Goal: Task Accomplishment & Management: Use online tool/utility

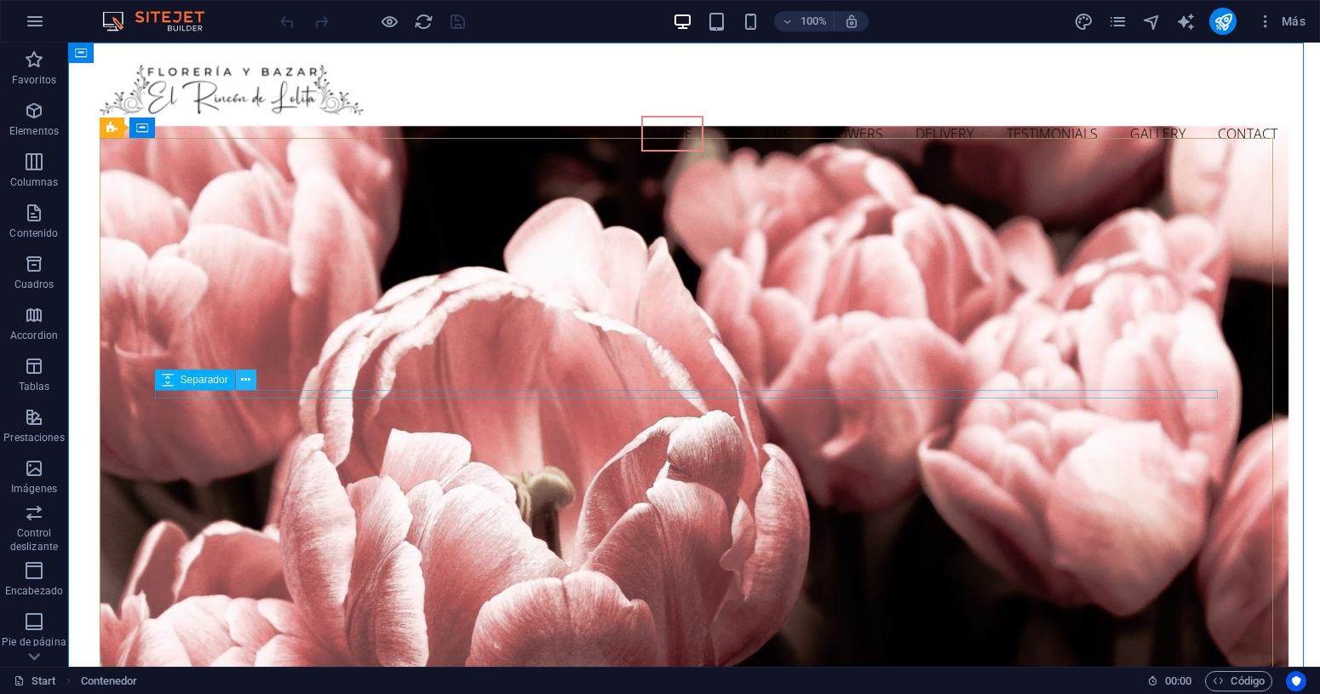
click at [242, 376] on icon at bounding box center [245, 380] width 9 height 18
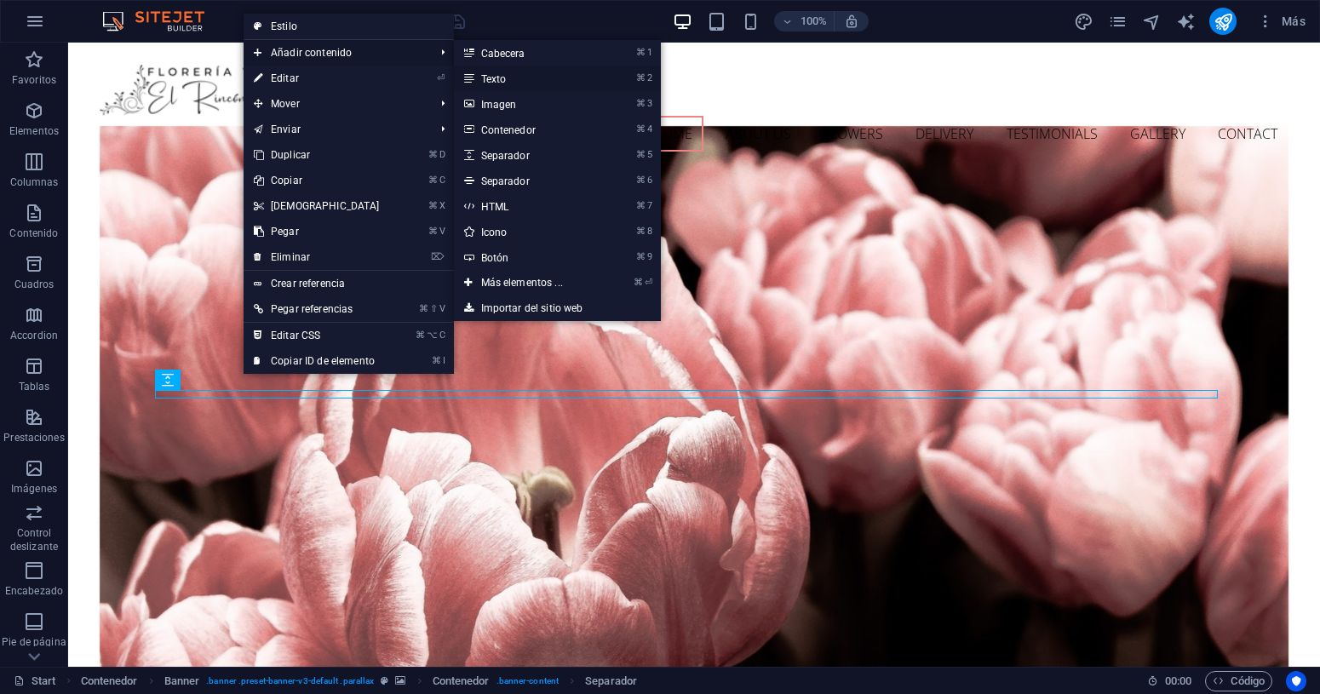
click at [508, 72] on link "⌘ 2 Texto" at bounding box center [525, 79] width 143 height 26
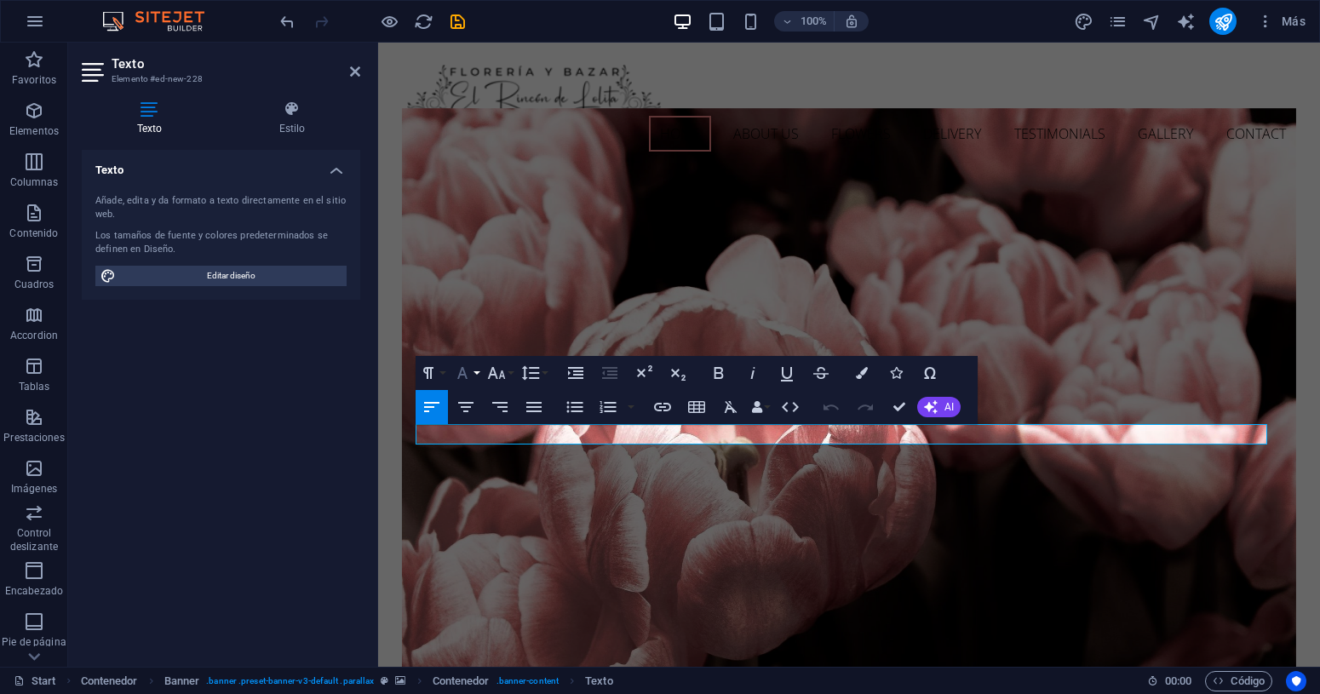
click at [478, 372] on button "Font Family" at bounding box center [466, 373] width 32 height 34
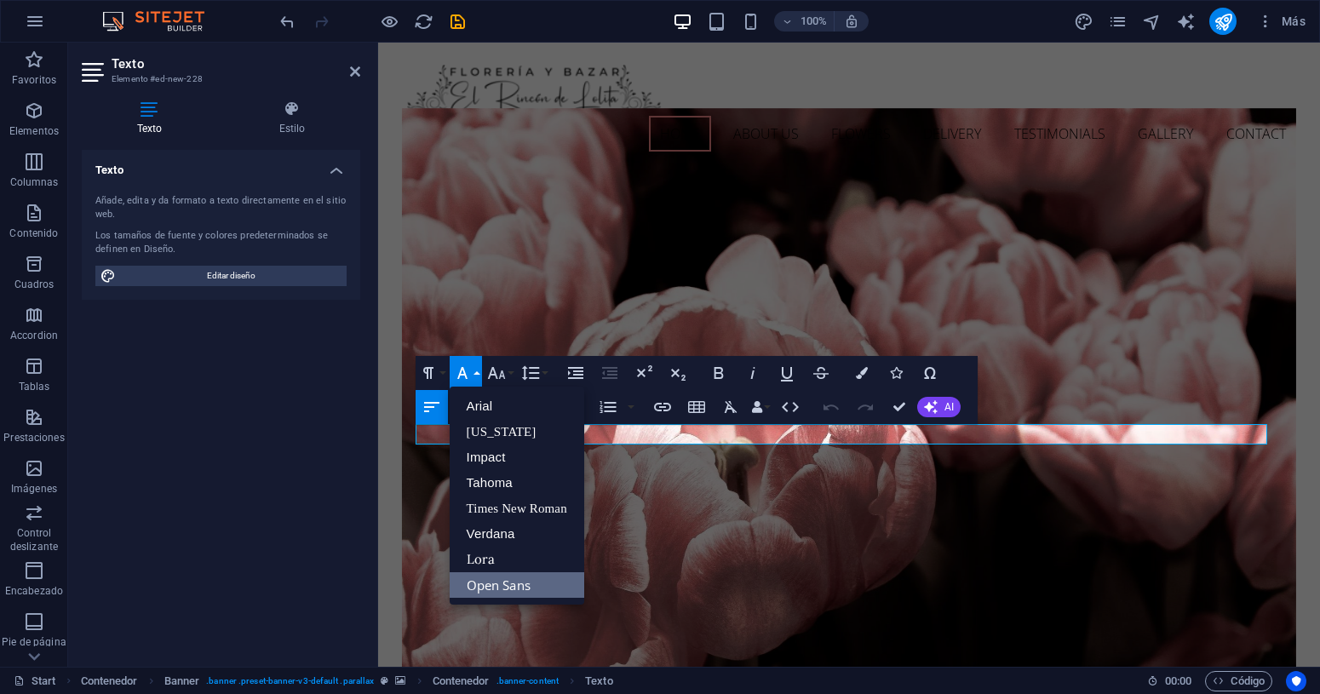
click at [470, 370] on icon "button" at bounding box center [462, 373] width 20 height 20
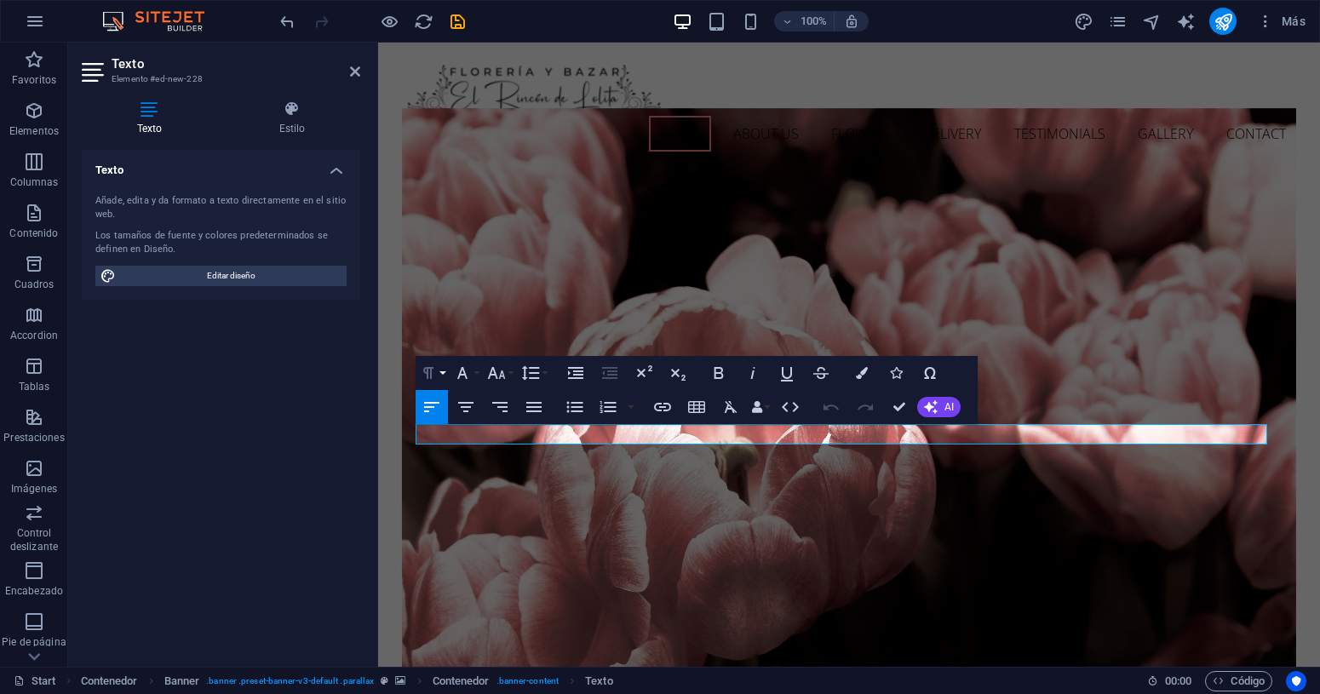
click at [444, 368] on button "Paragraph Format" at bounding box center [432, 373] width 32 height 34
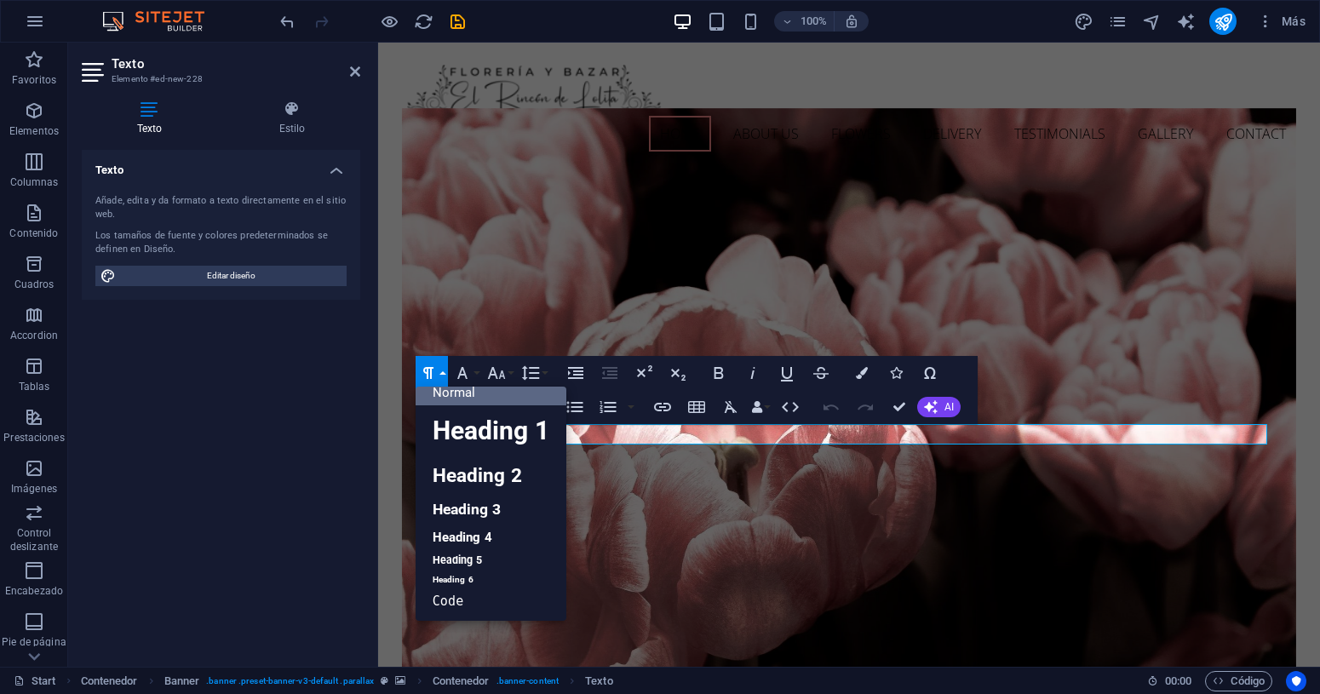
scroll to position [14, 0]
click at [462, 424] on link "Heading 1" at bounding box center [491, 430] width 151 height 51
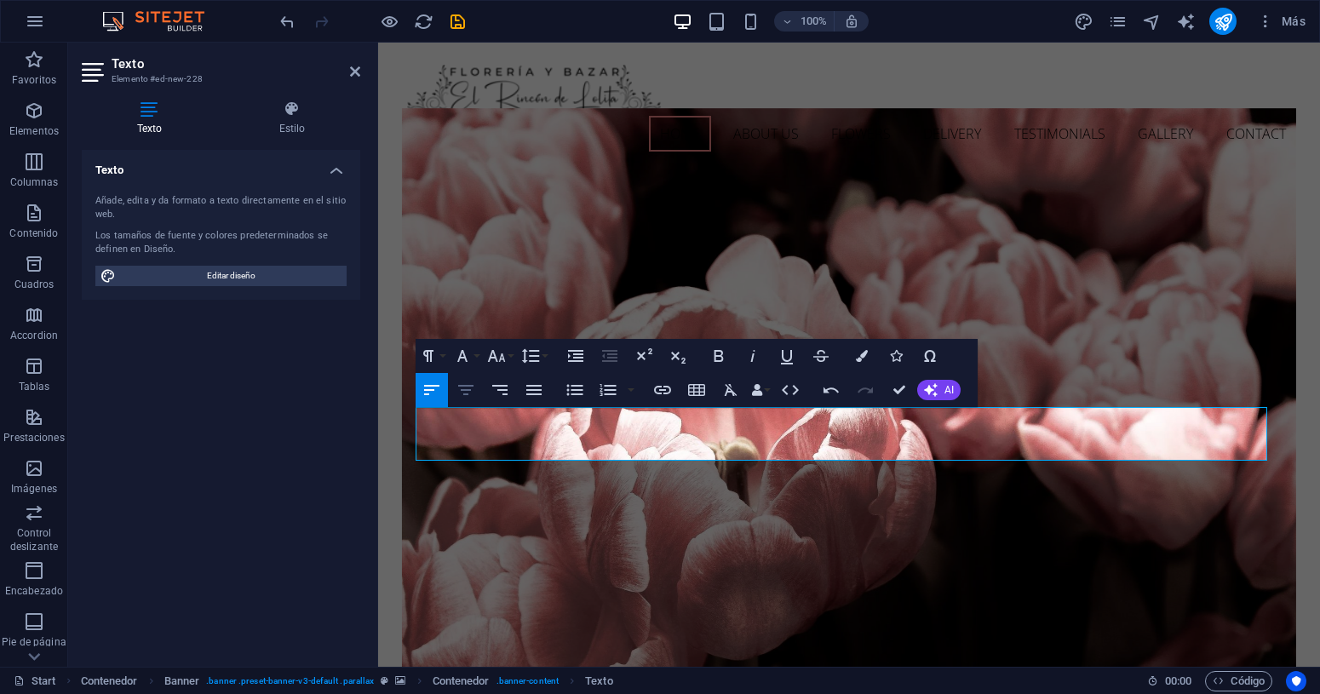
click at [473, 392] on icon "button" at bounding box center [466, 390] width 20 height 20
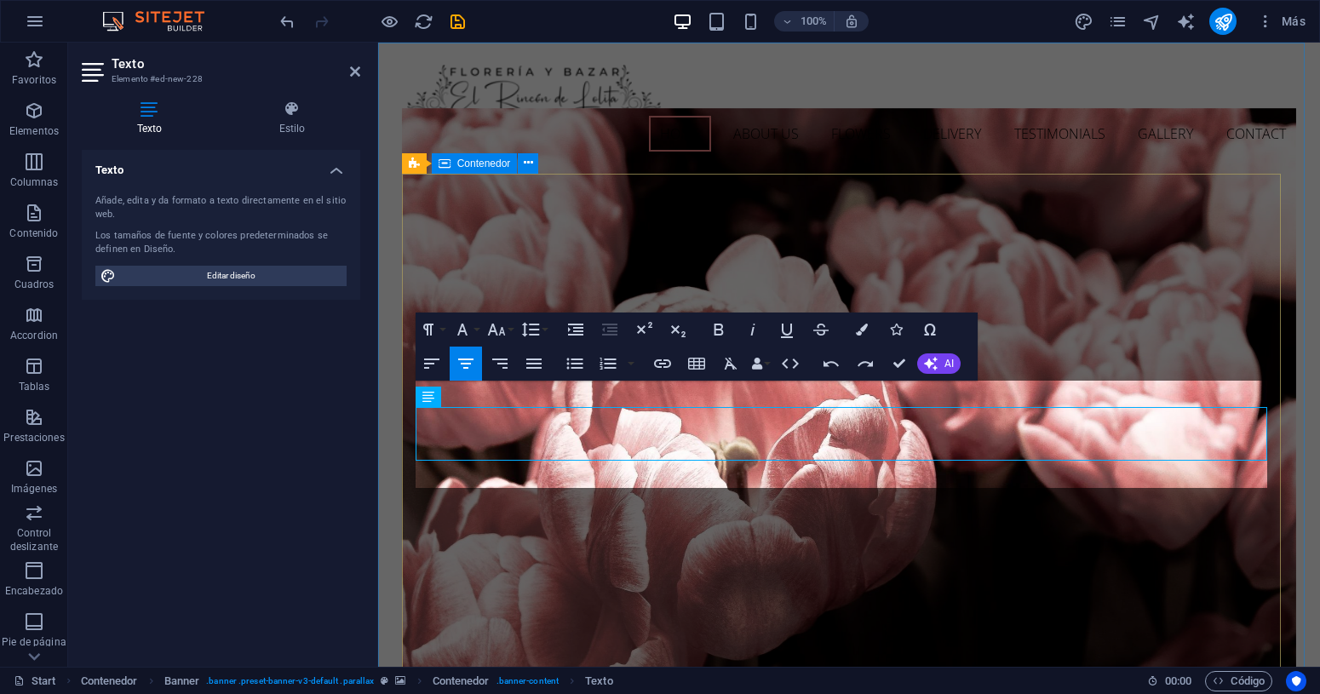
scroll to position [82, 3]
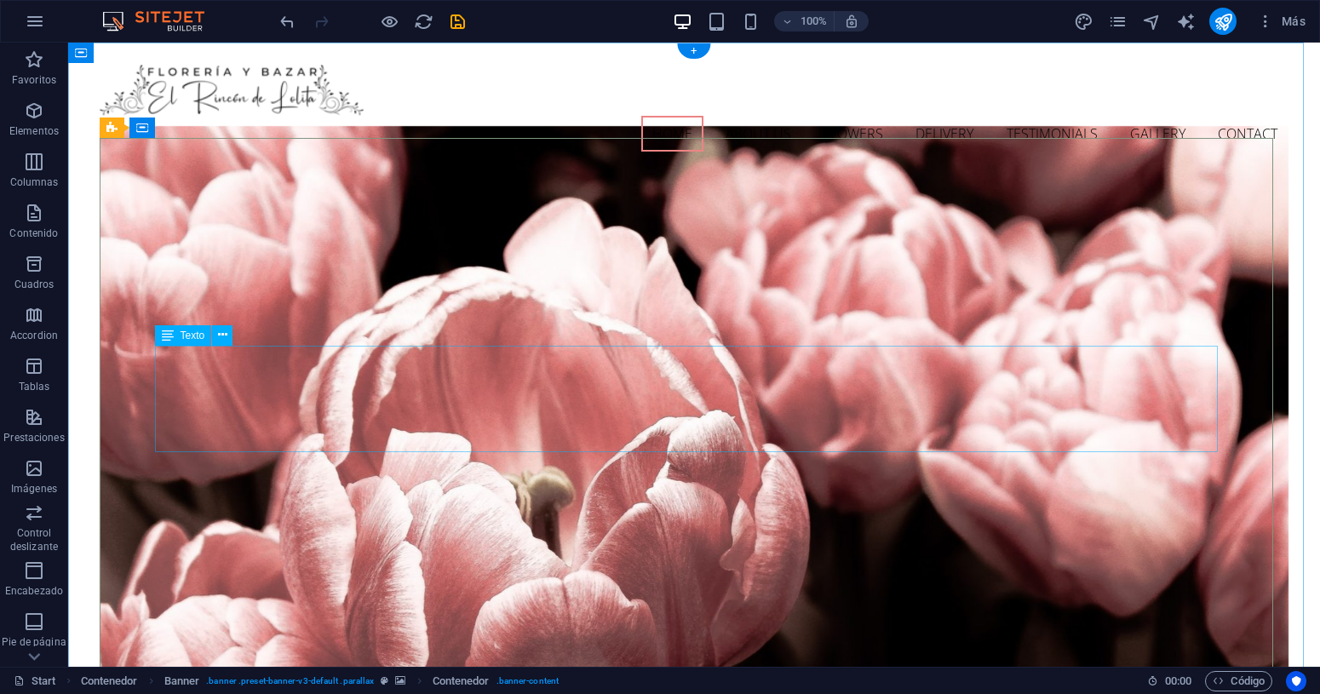
click at [221, 342] on icon at bounding box center [222, 335] width 9 height 18
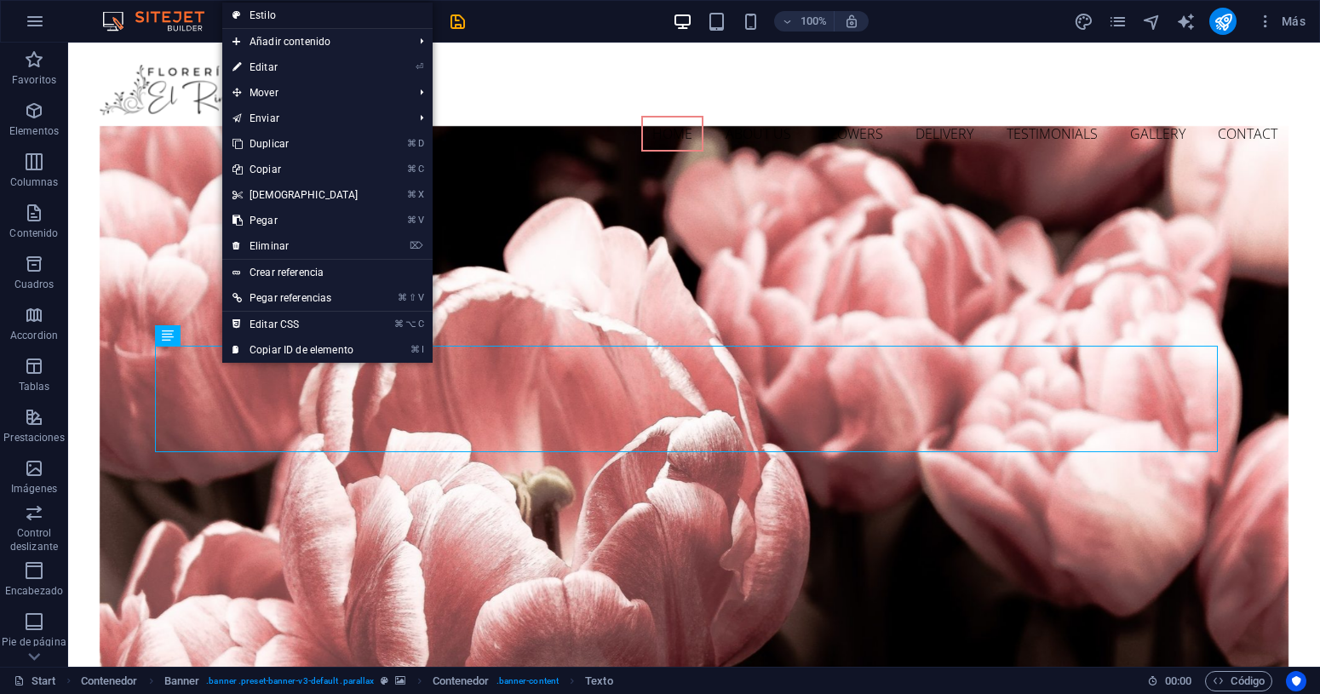
click at [264, 10] on link "Estilo" at bounding box center [327, 16] width 210 height 26
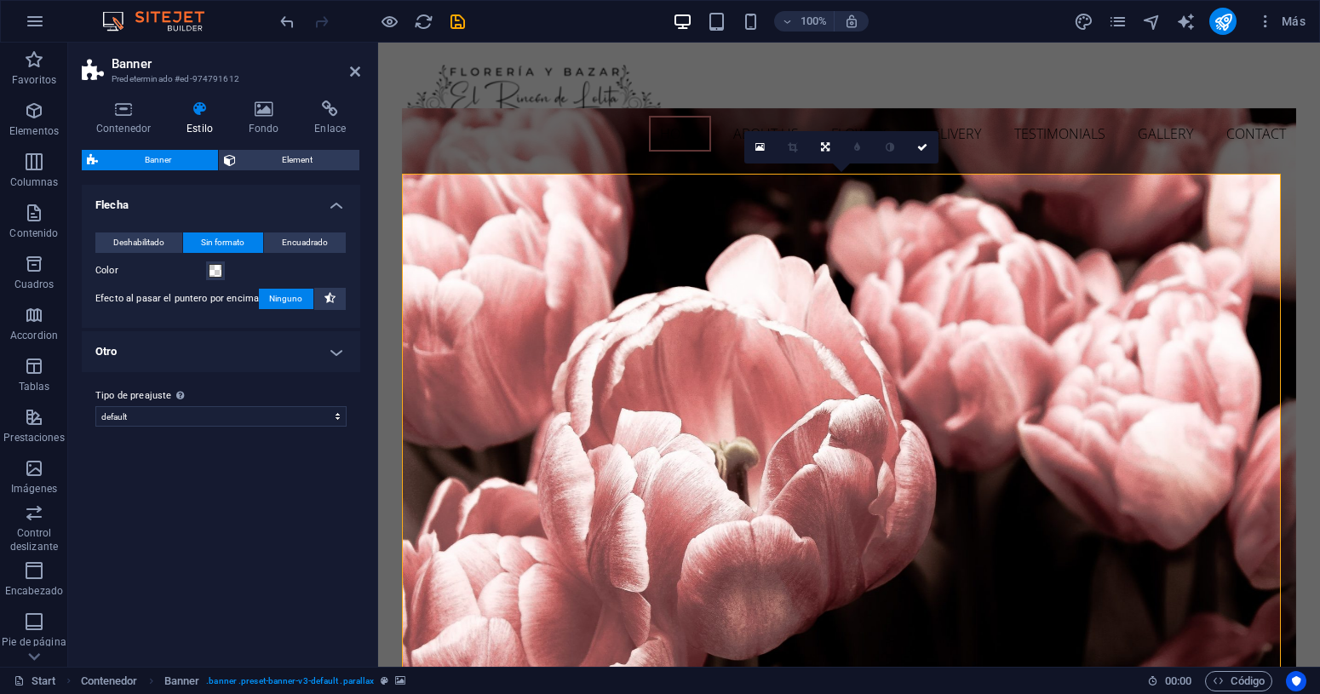
click at [334, 206] on h4 "Flecha" at bounding box center [221, 200] width 279 height 31
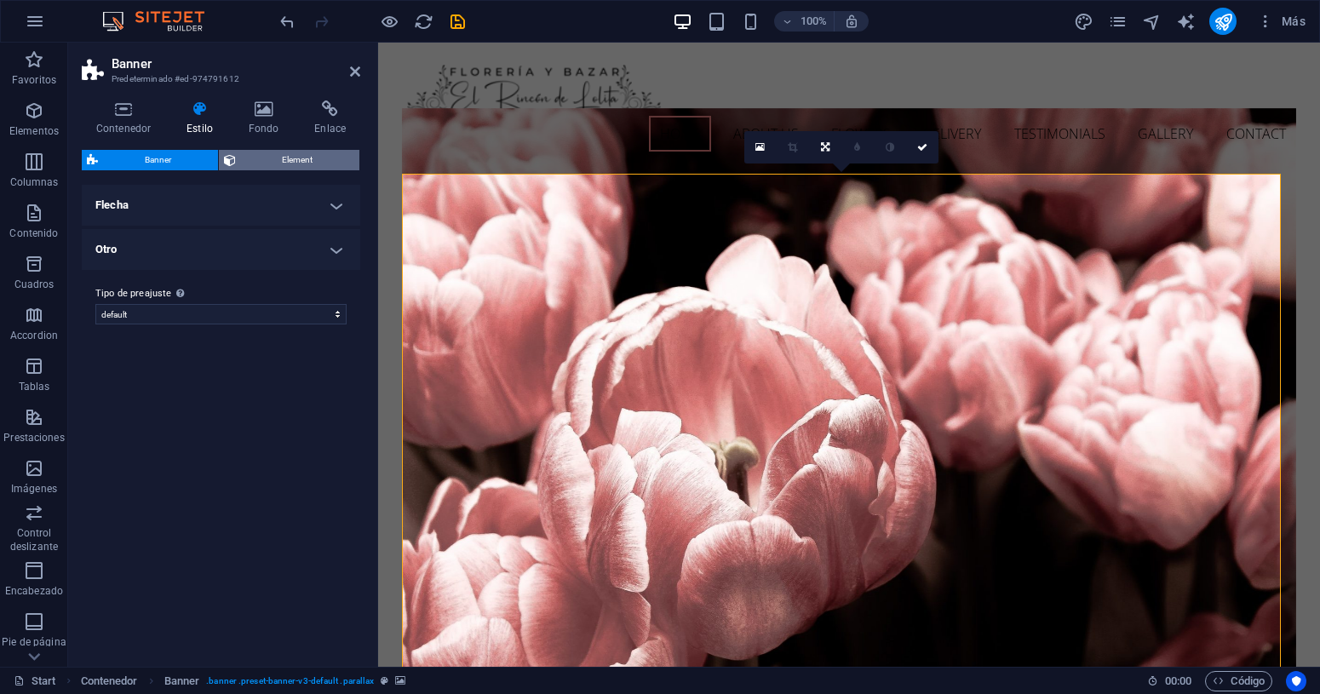
click at [265, 165] on span "Element" at bounding box center [298, 160] width 114 height 20
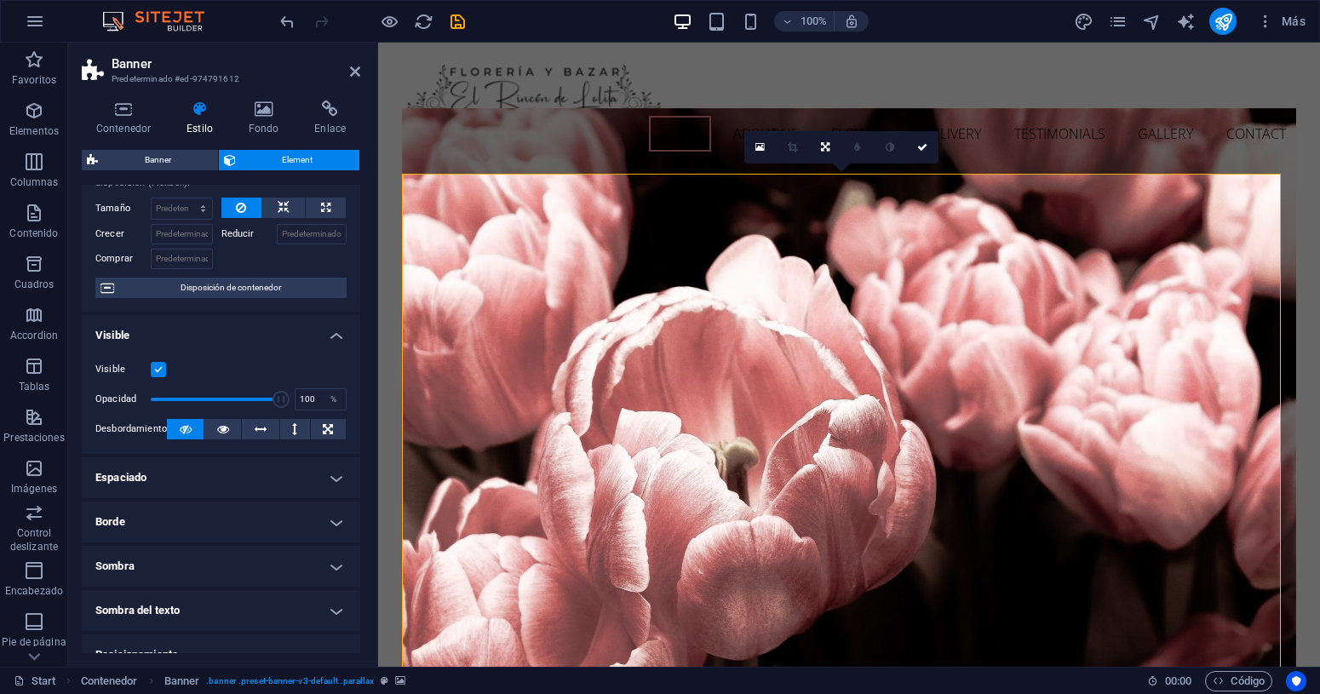
scroll to position [0, 0]
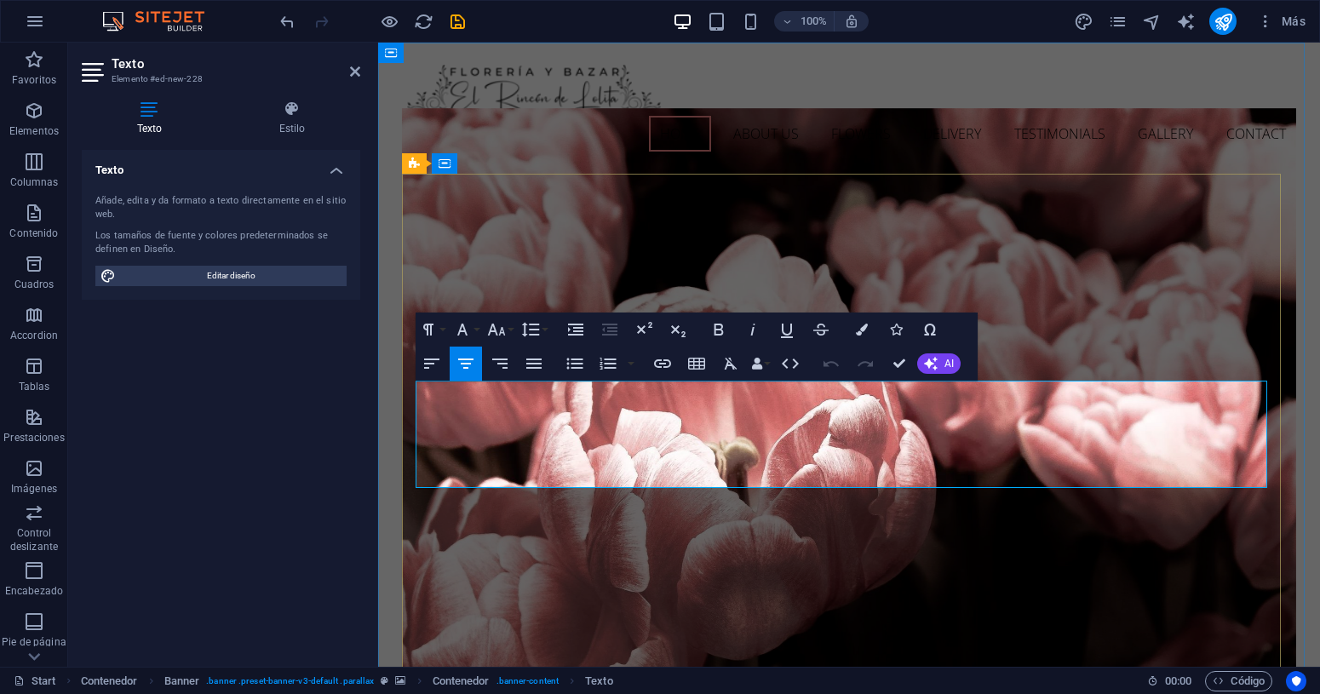
drag, startPoint x: 1021, startPoint y: 466, endPoint x: 578, endPoint y: 347, distance: 458.4
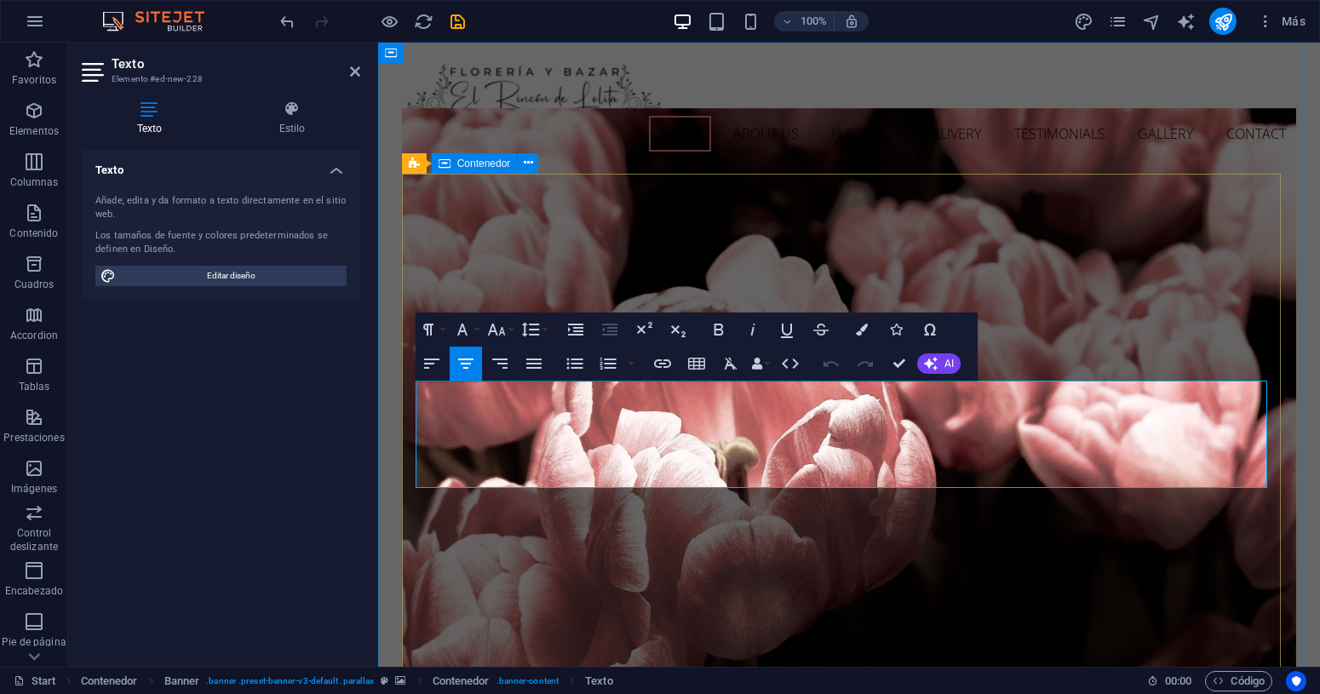
click at [869, 326] on button "Colors" at bounding box center [862, 330] width 32 height 34
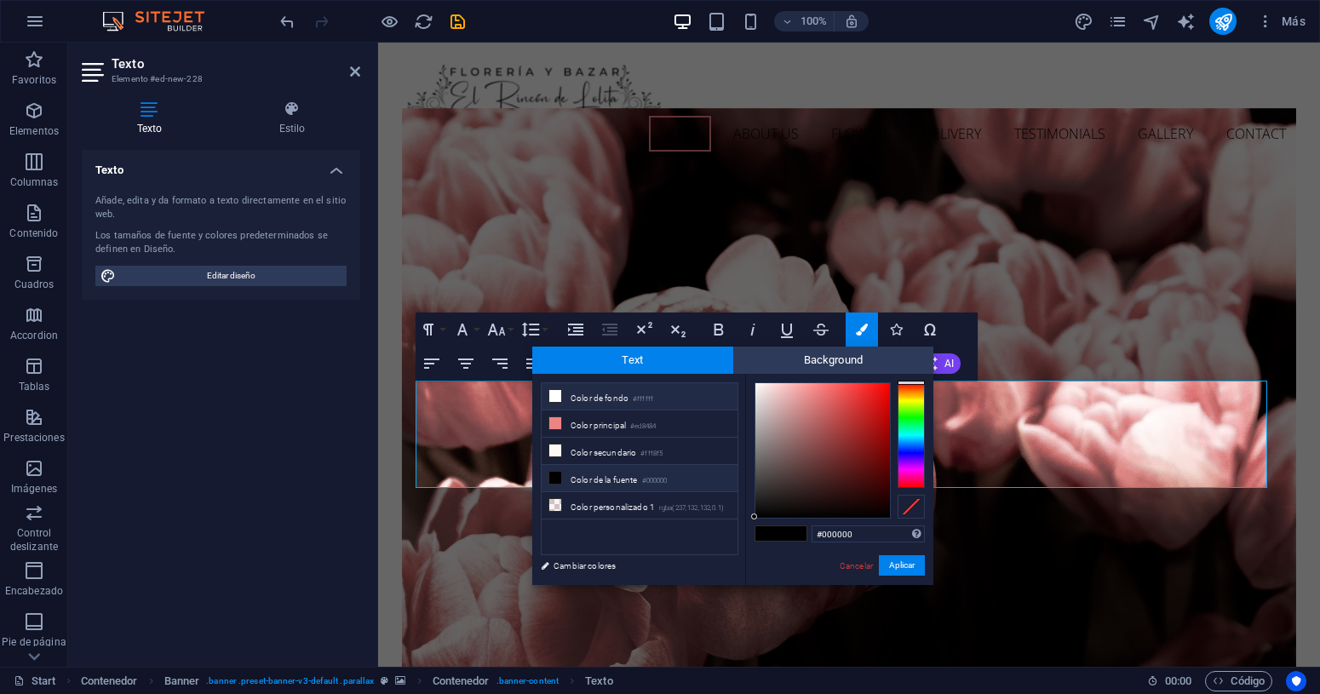
click at [584, 398] on li "Color de fondo #ffffff" at bounding box center [640, 396] width 196 height 27
type input "#ffffff"
click at [901, 566] on button "Aplicar" at bounding box center [902, 565] width 46 height 20
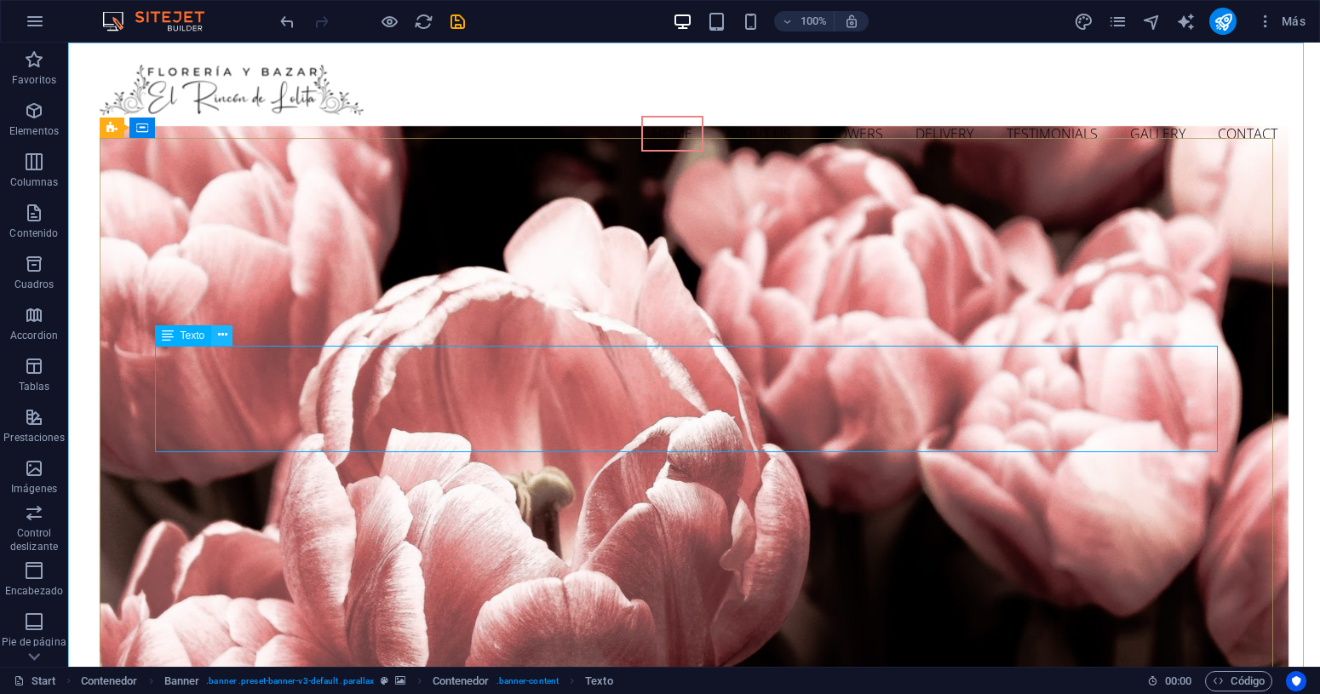
click at [222, 337] on icon at bounding box center [222, 335] width 9 height 18
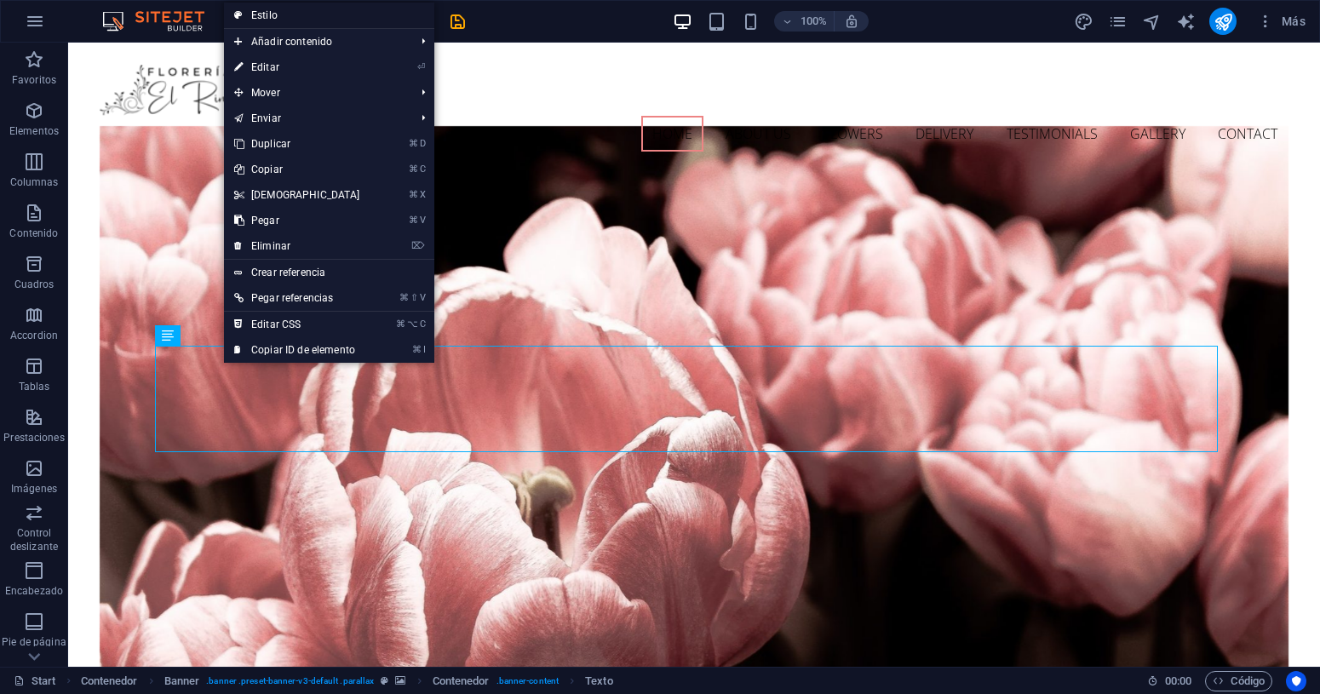
click at [327, 14] on link "Estilo" at bounding box center [329, 16] width 210 height 26
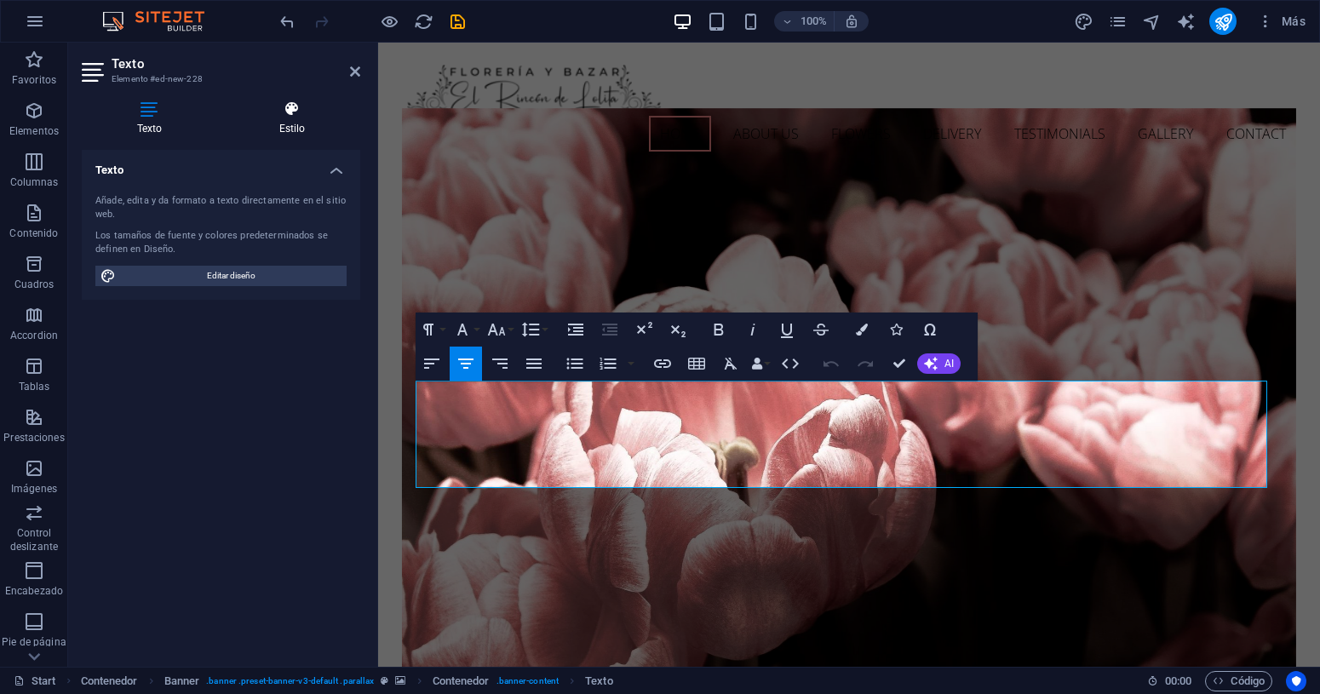
click at [291, 118] on h4 "Estilo" at bounding box center [292, 119] width 136 height 36
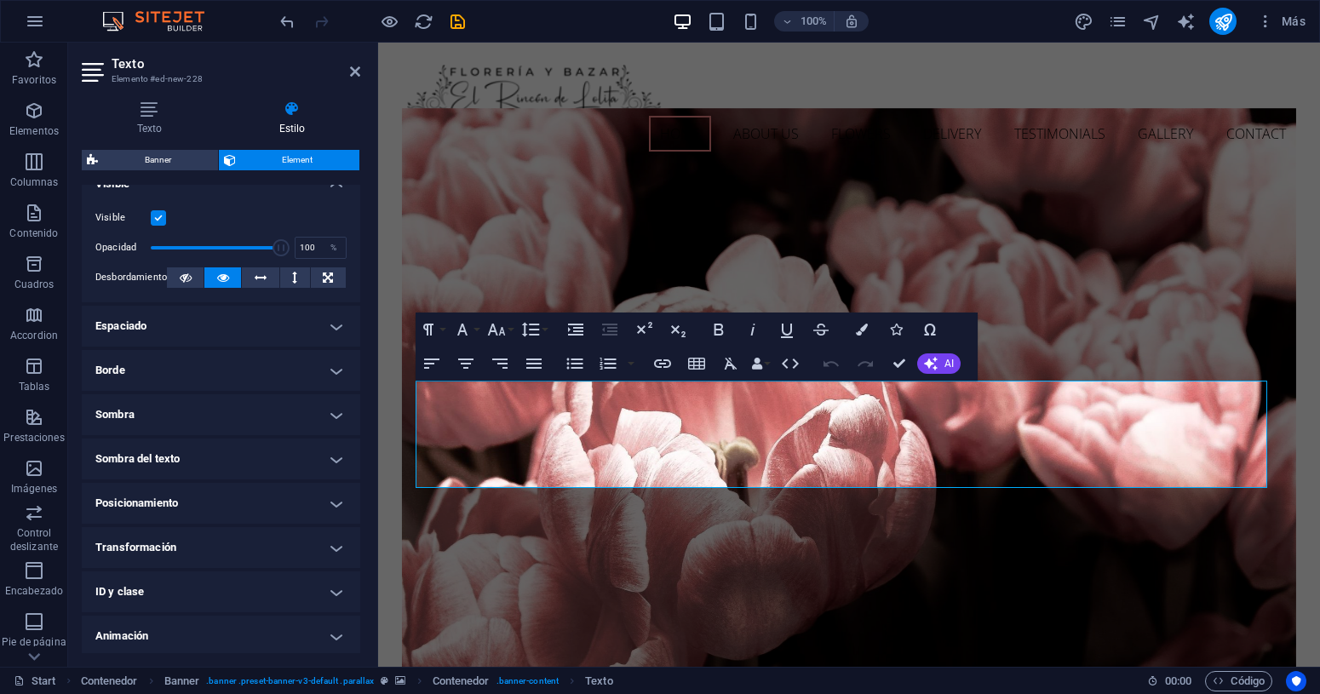
scroll to position [224, 0]
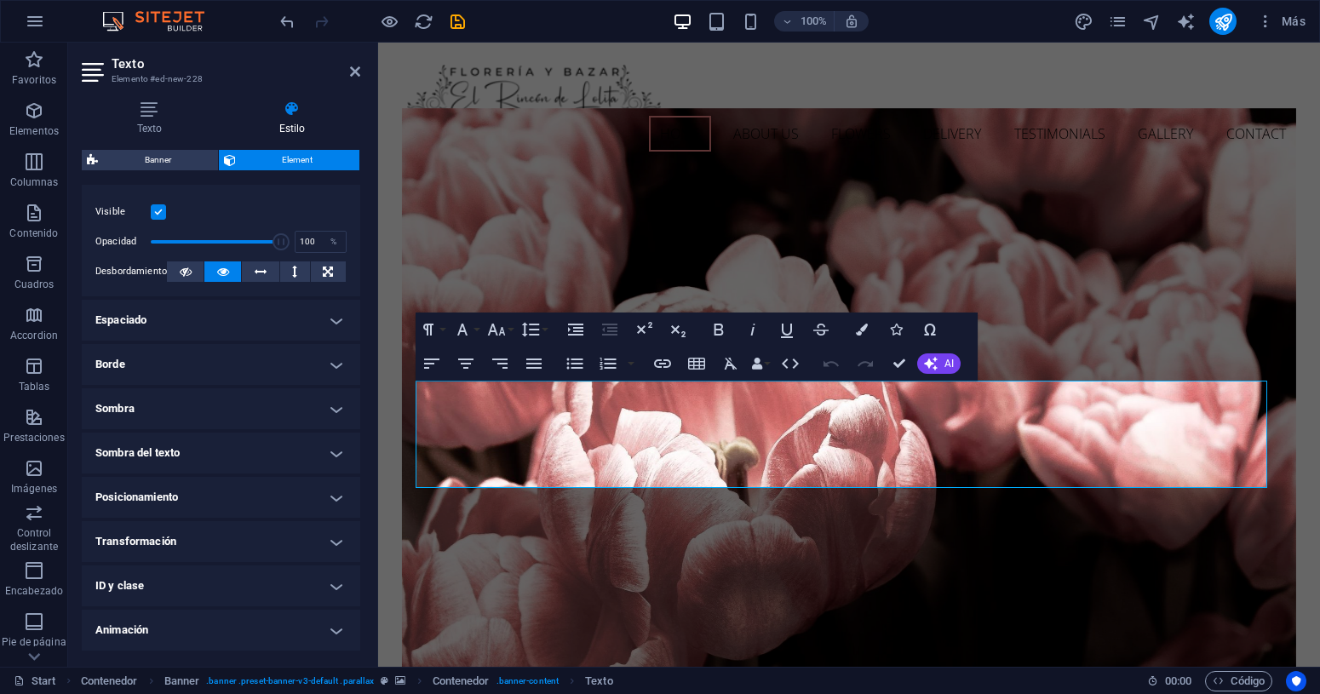
click at [329, 398] on h4 "Sombra" at bounding box center [221, 408] width 279 height 41
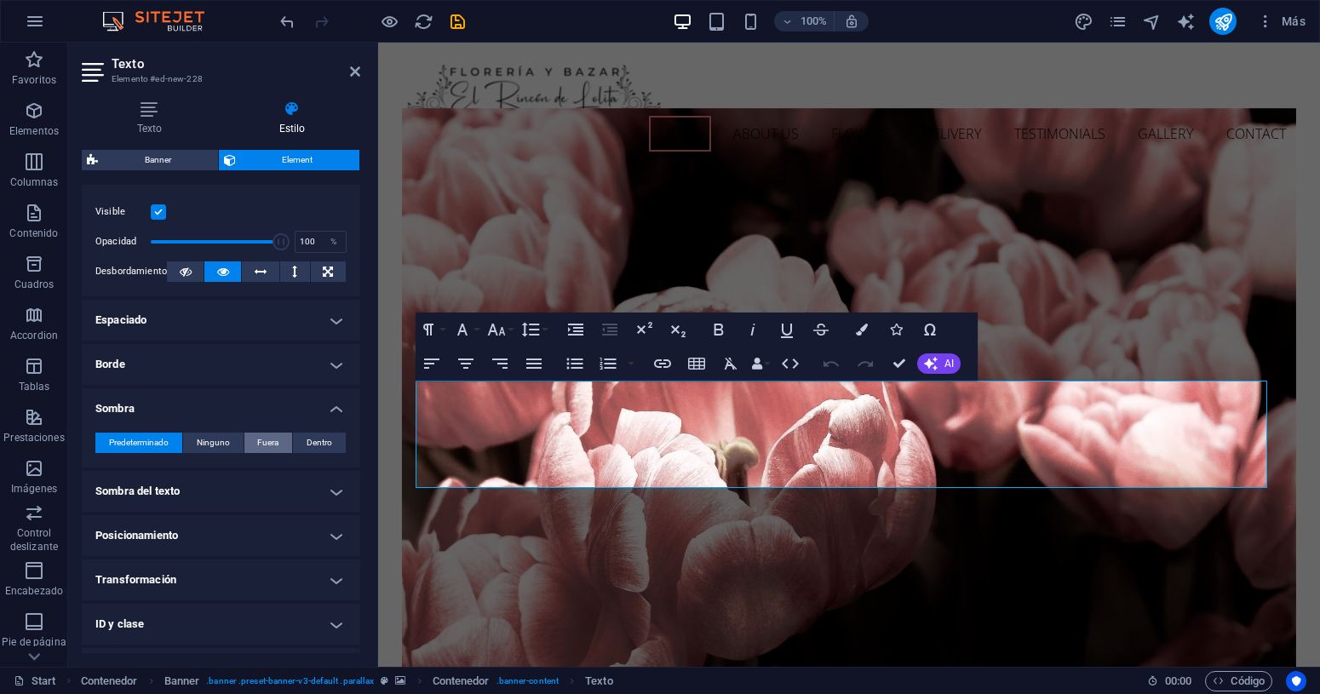
click at [265, 443] on span "Fuera" at bounding box center [267, 443] width 21 height 20
type input "2"
type input "4"
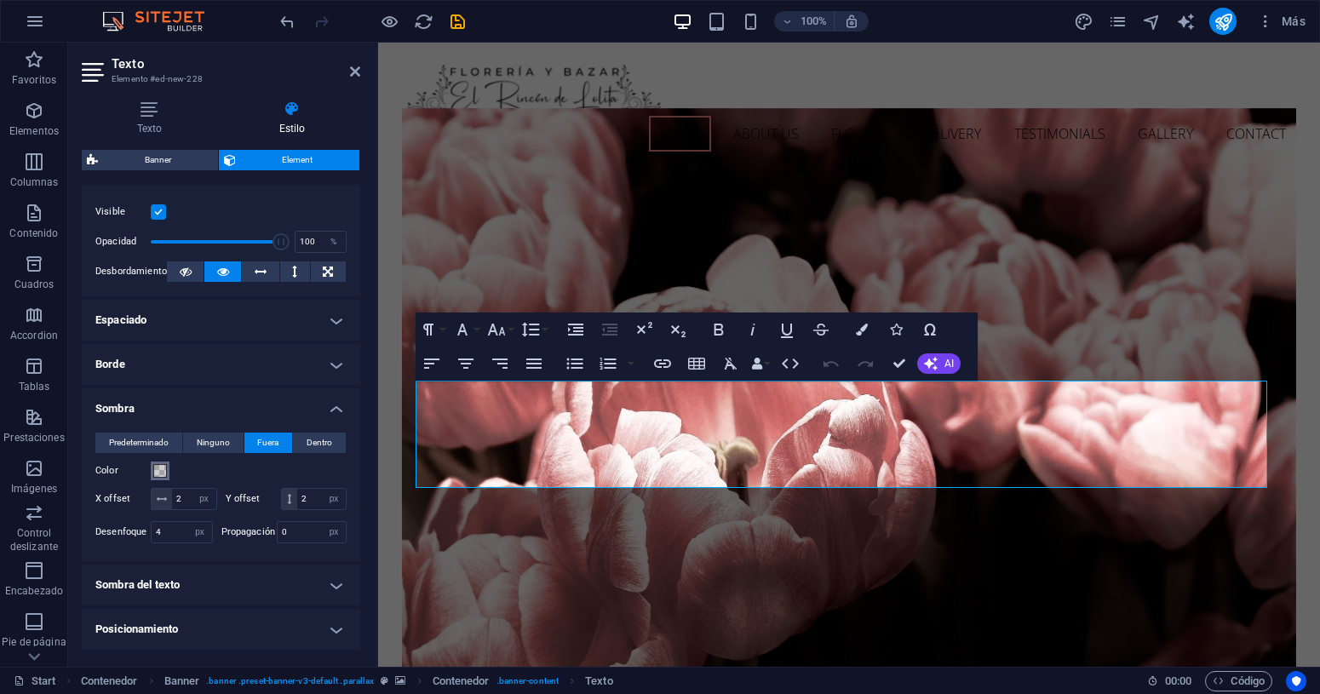
click at [165, 475] on span at bounding box center [160, 471] width 14 height 14
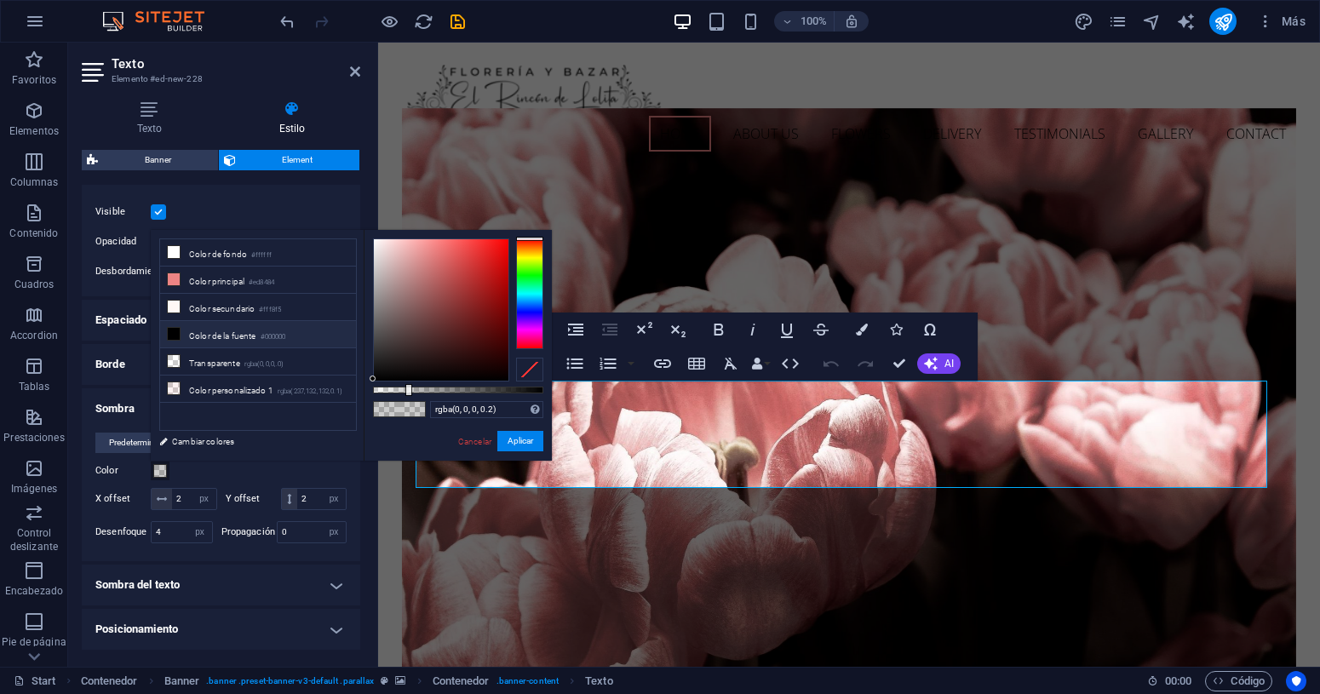
click at [206, 345] on li "Color de la fuente #000000" at bounding box center [258, 334] width 196 height 27
click at [489, 393] on div "#000000 Formatos soportados #0852ed rgb(8, 82, 237) rgba(8, 82, 237, 90%) hsv(2…" at bounding box center [458, 469] width 188 height 478
click at [492, 389] on div at bounding box center [458, 390] width 170 height 7
type input "rgba(0, 0, 0, 0.759)"
drag, startPoint x: 492, startPoint y: 389, endPoint x: 503, endPoint y: 389, distance: 10.2
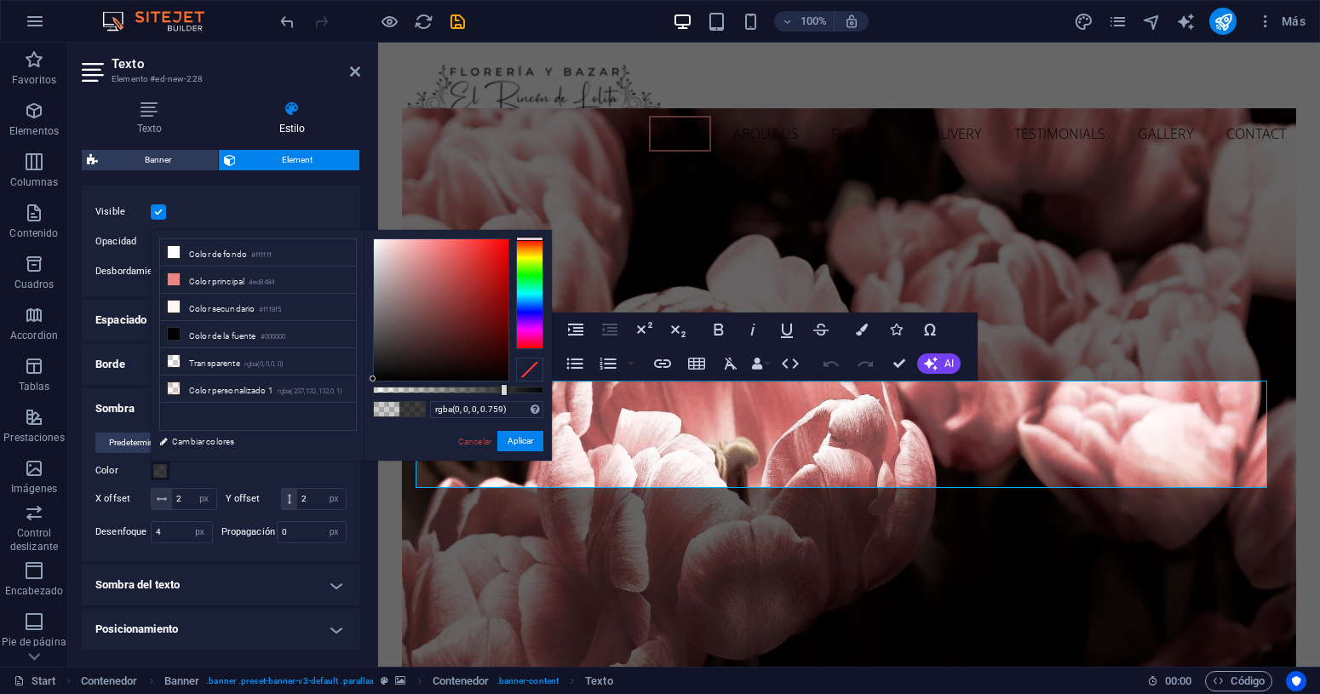
click at [503, 389] on div at bounding box center [504, 390] width 7 height 12
click at [520, 442] on button "Aplicar" at bounding box center [520, 441] width 46 height 20
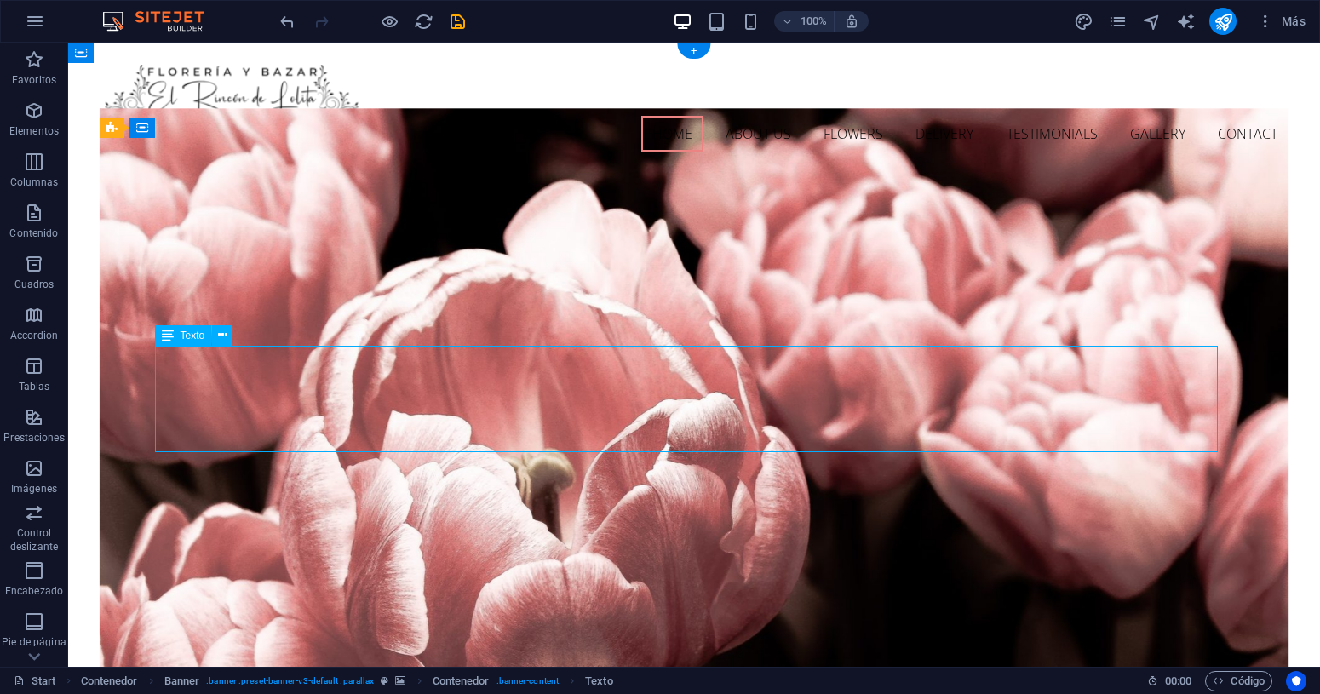
select select "px"
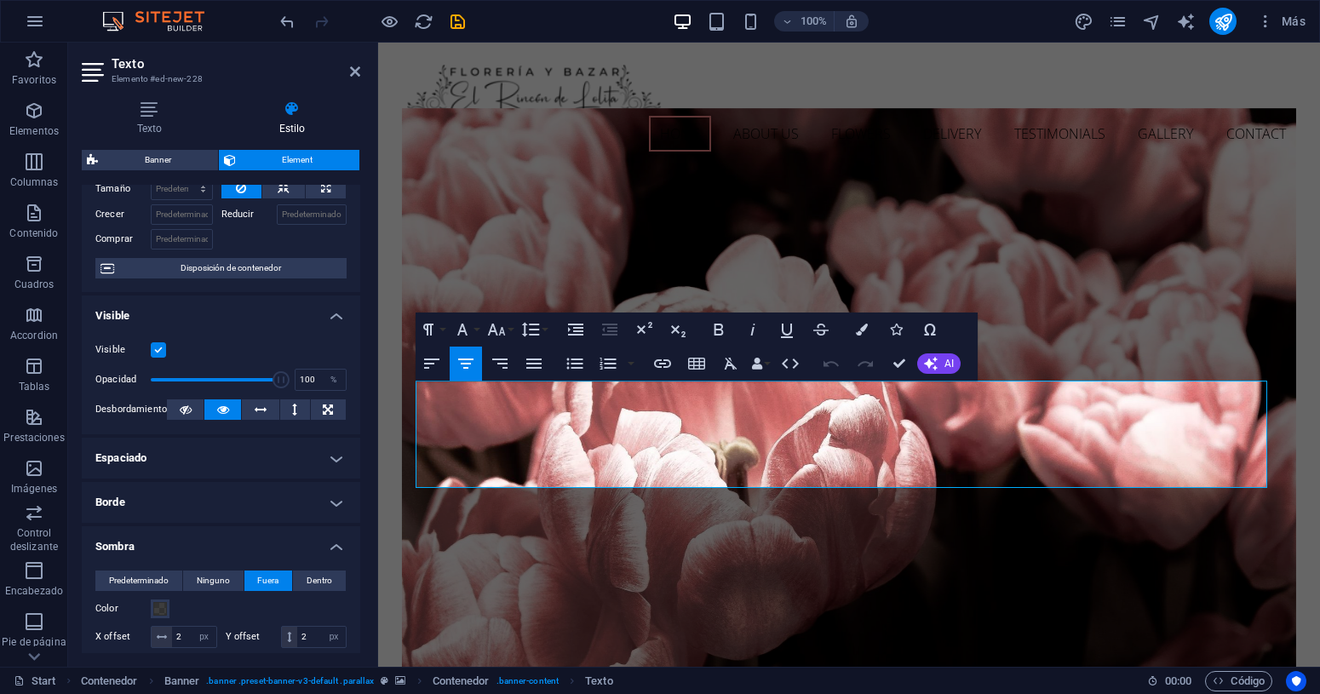
scroll to position [104, 0]
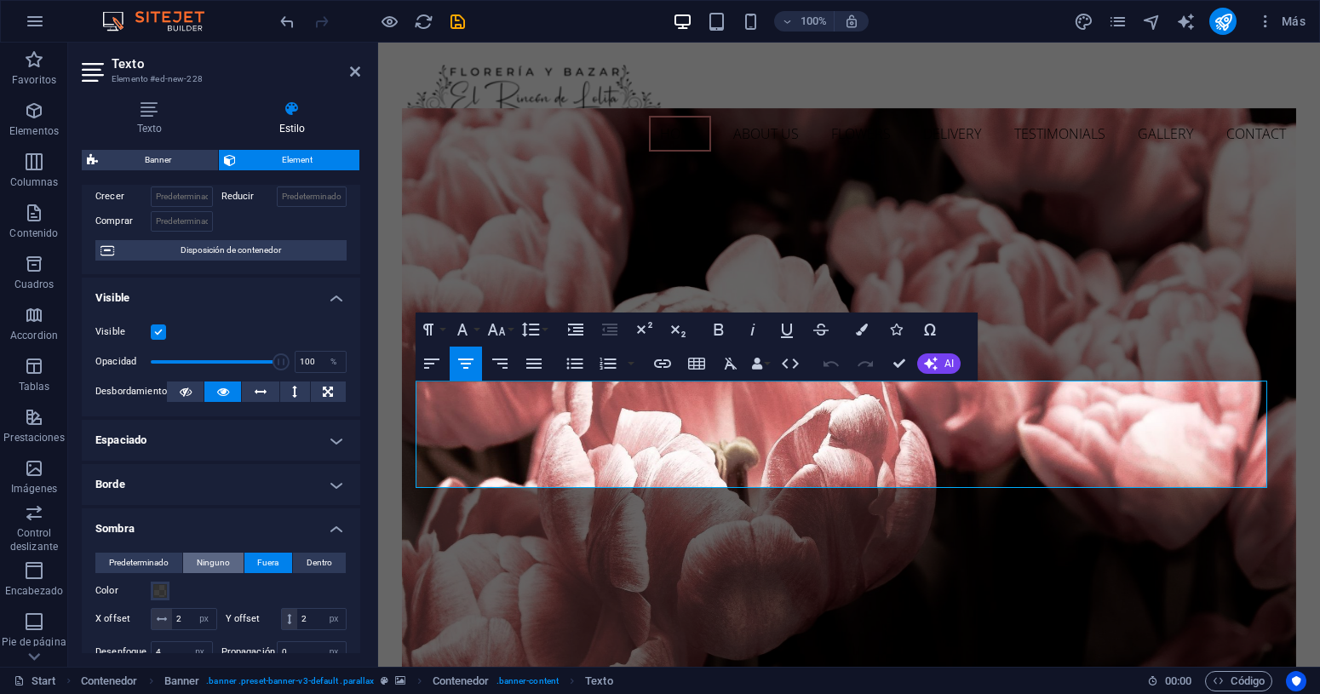
click at [204, 565] on span "Ninguno" at bounding box center [213, 563] width 33 height 20
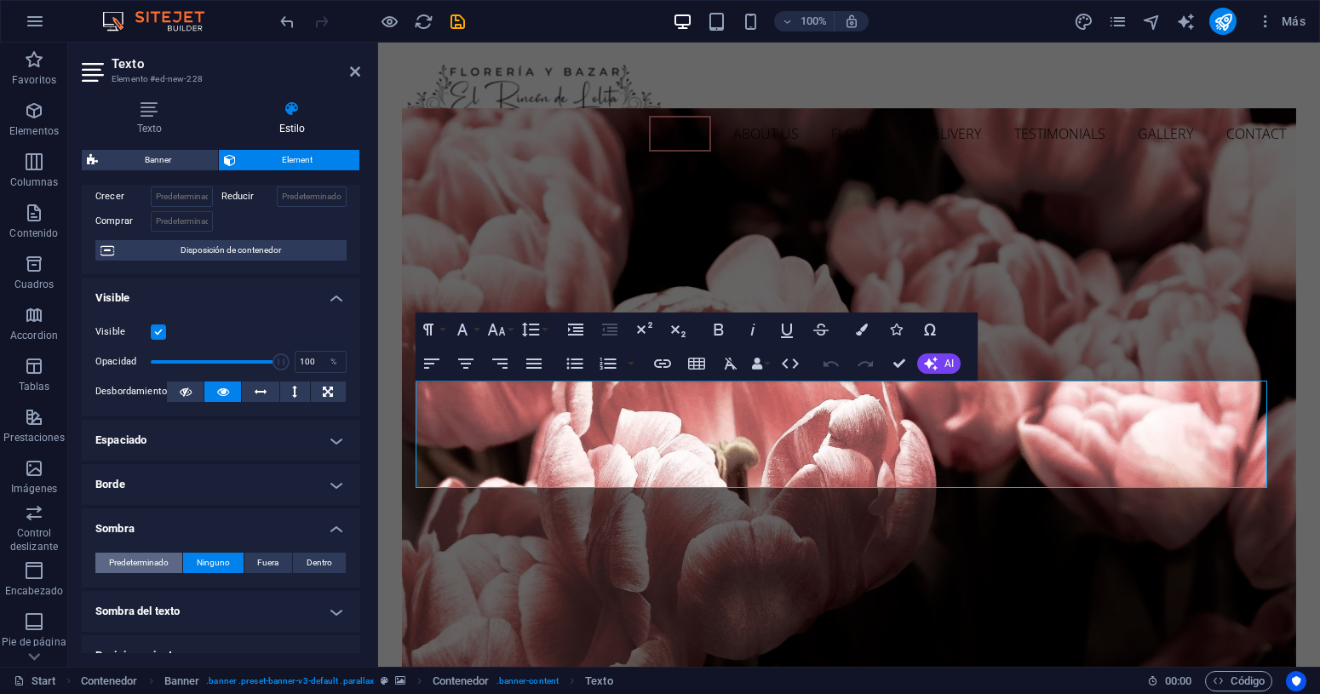
click at [149, 560] on span "Predeterminado" at bounding box center [139, 563] width 60 height 20
click at [332, 523] on h4 "Sombra" at bounding box center [221, 523] width 279 height 31
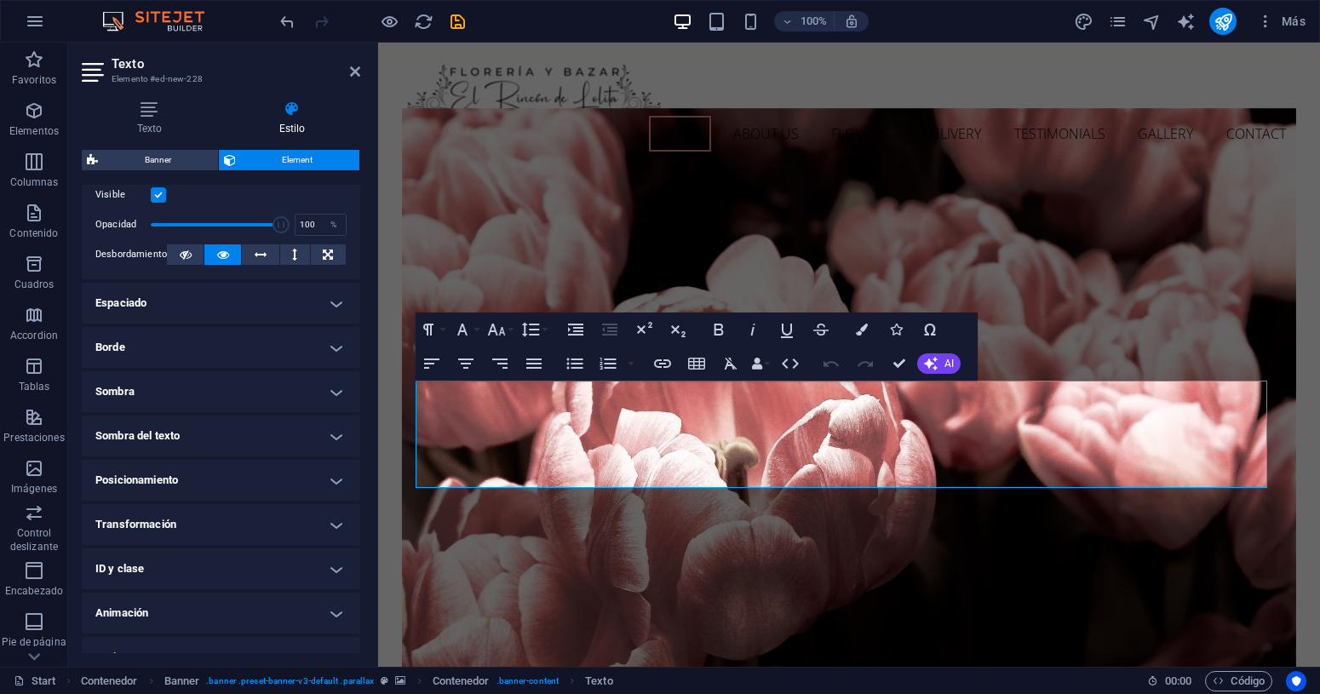
scroll to position [265, 0]
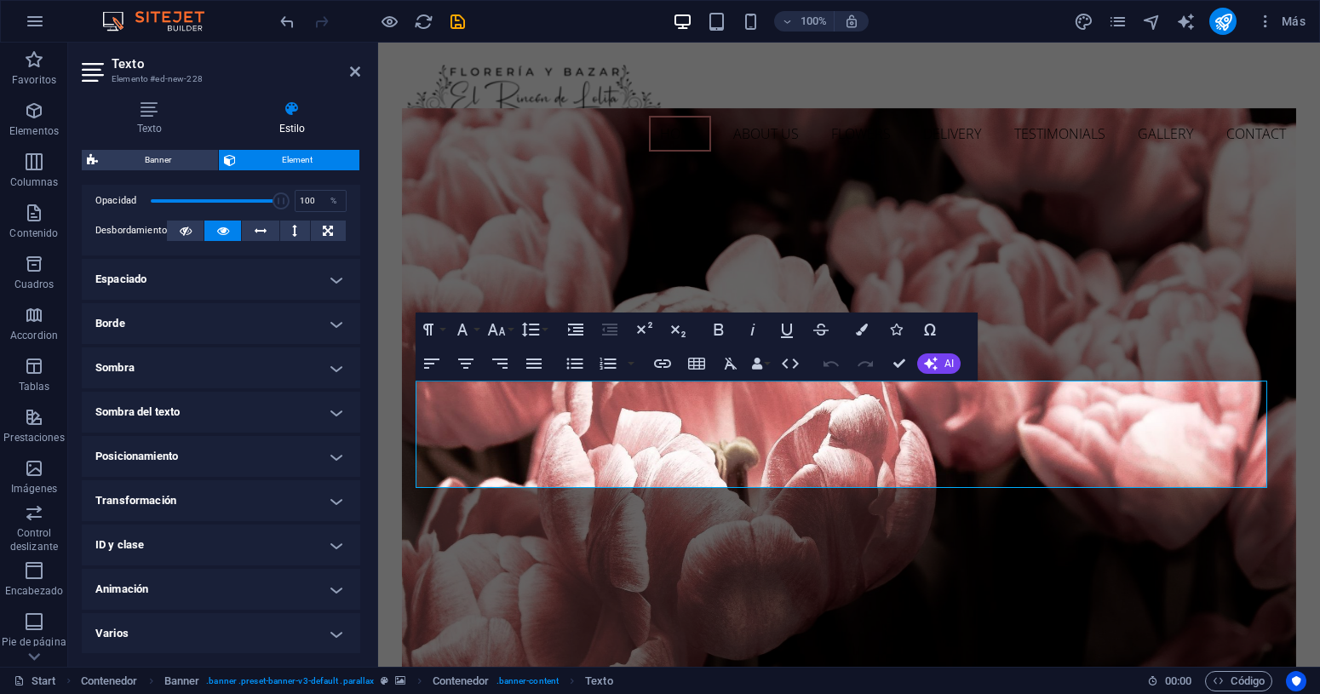
click at [332, 402] on h4 "Sombra del texto" at bounding box center [221, 412] width 279 height 41
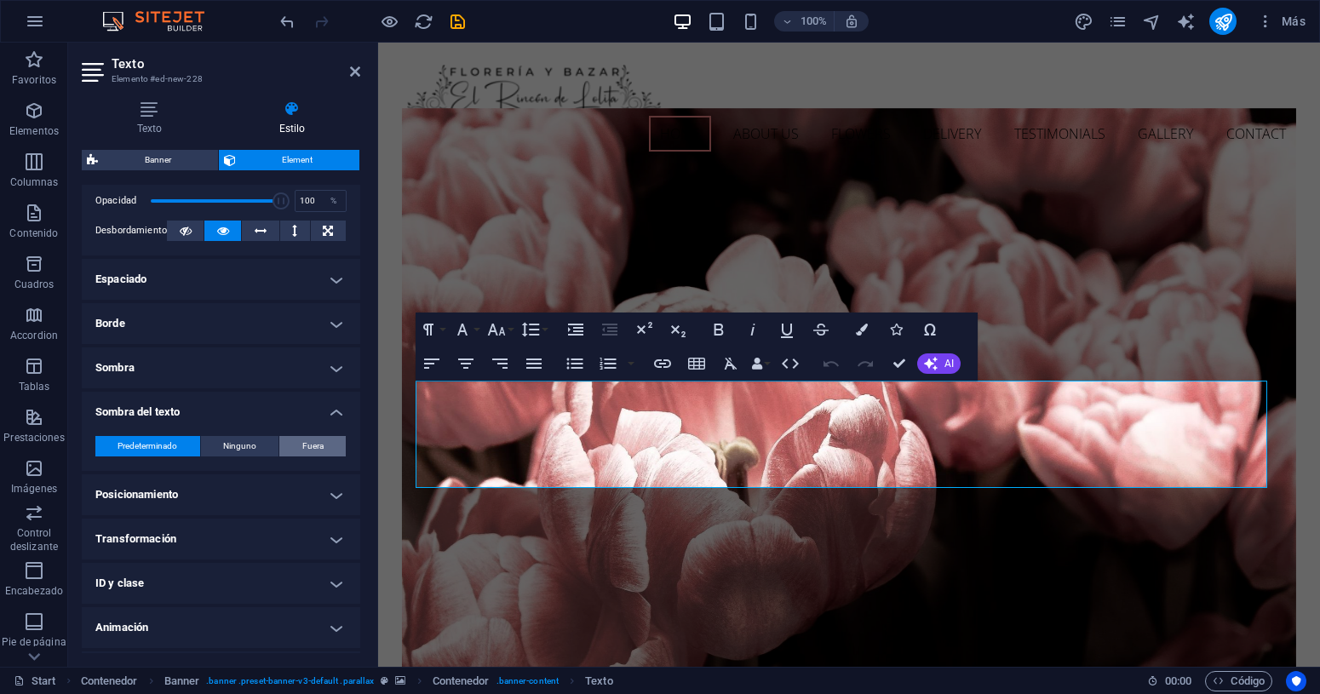
click at [302, 447] on span "Fuera" at bounding box center [312, 446] width 21 height 20
type input "rgba(0, 0, 0, 0.2)"
type input "2"
type input "4"
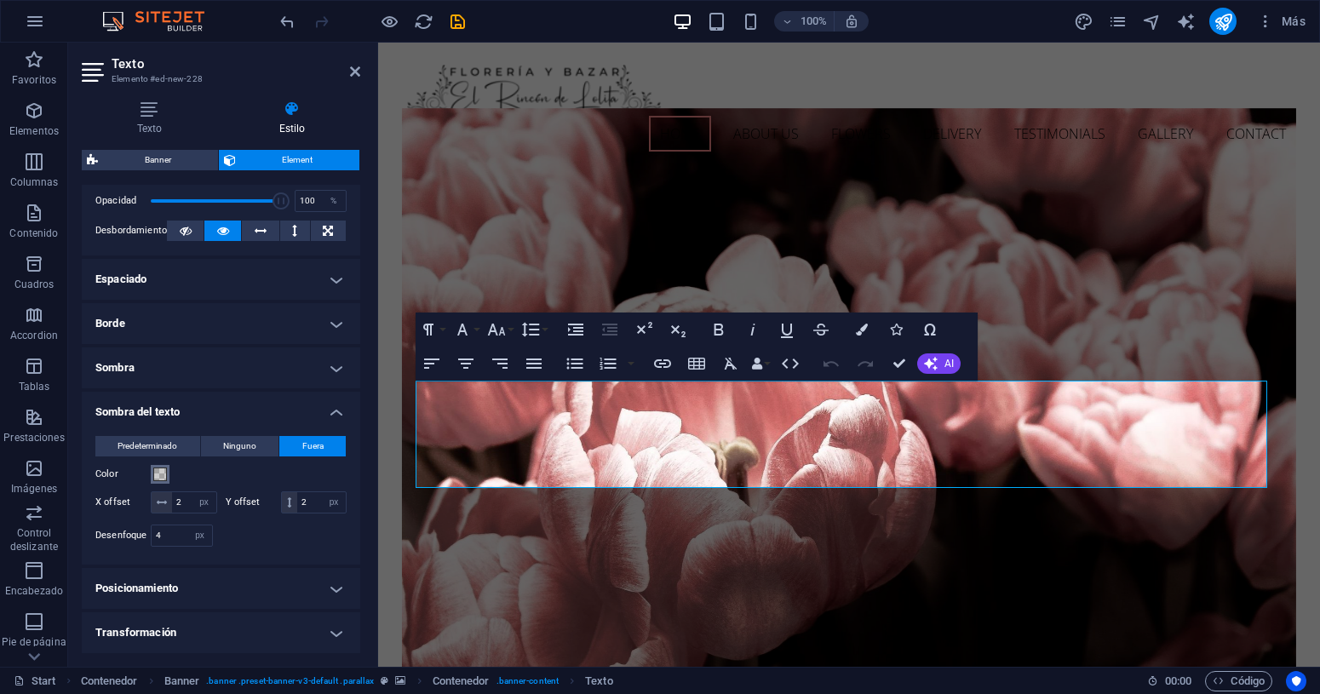
click at [164, 480] on span at bounding box center [160, 475] width 14 height 14
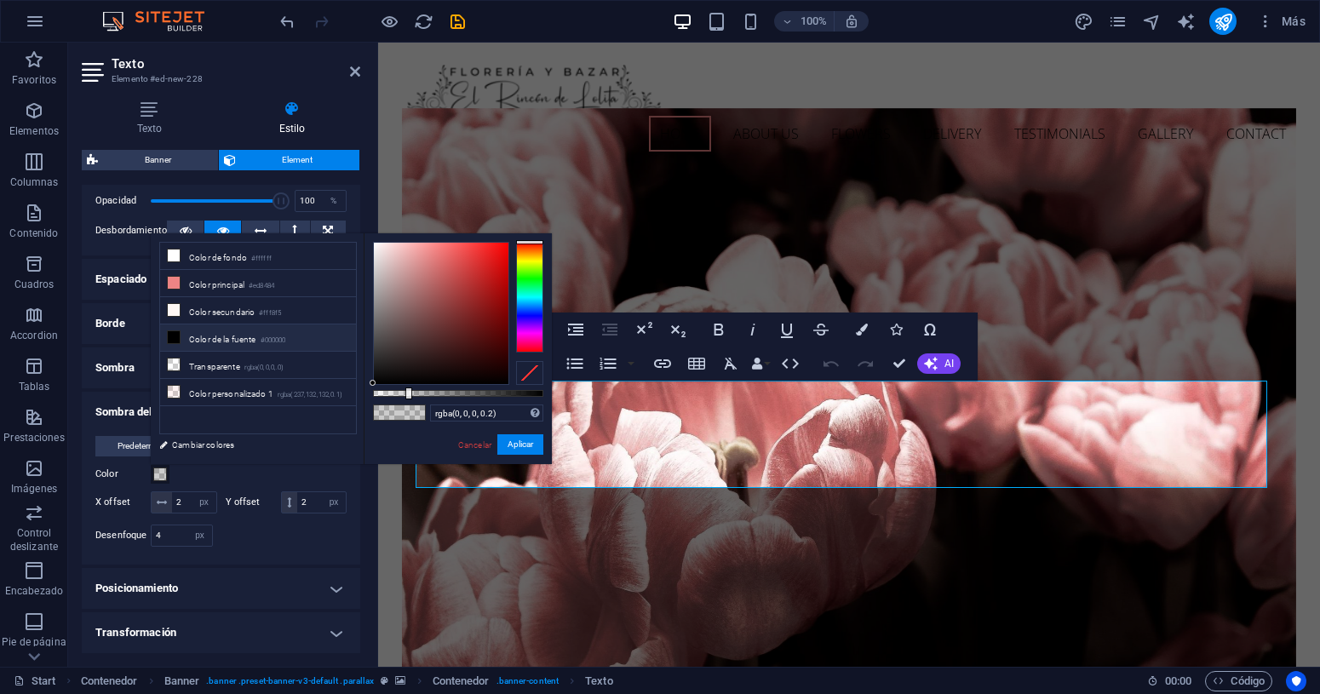
click at [224, 348] on li "Color de la fuente #000000" at bounding box center [258, 338] width 196 height 27
click at [483, 392] on div at bounding box center [458, 393] width 170 height 7
click at [511, 396] on div at bounding box center [458, 393] width 170 height 7
type input "rgba(0, 0, 0, 0.809)"
click at [515, 450] on button "Aplicar" at bounding box center [520, 444] width 46 height 20
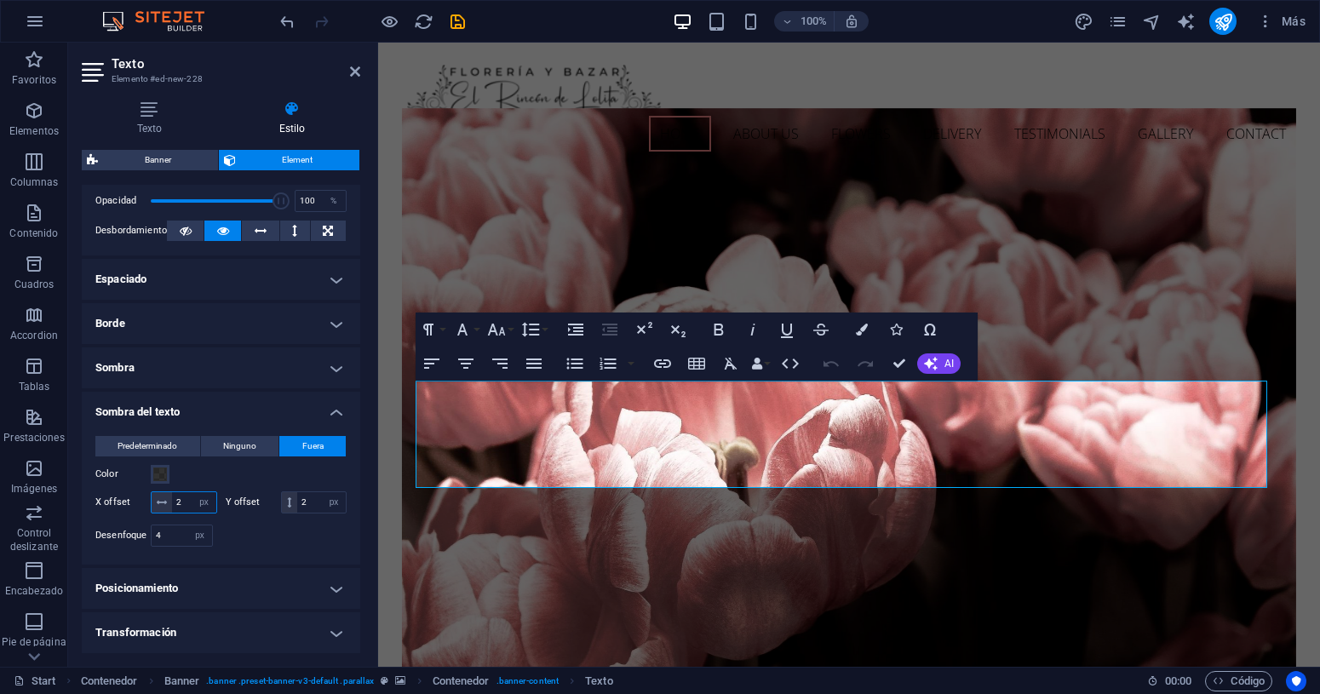
drag, startPoint x: 183, startPoint y: 505, endPoint x: 173, endPoint y: 505, distance: 10.2
click at [173, 505] on input "2" at bounding box center [194, 502] width 44 height 20
type input "3"
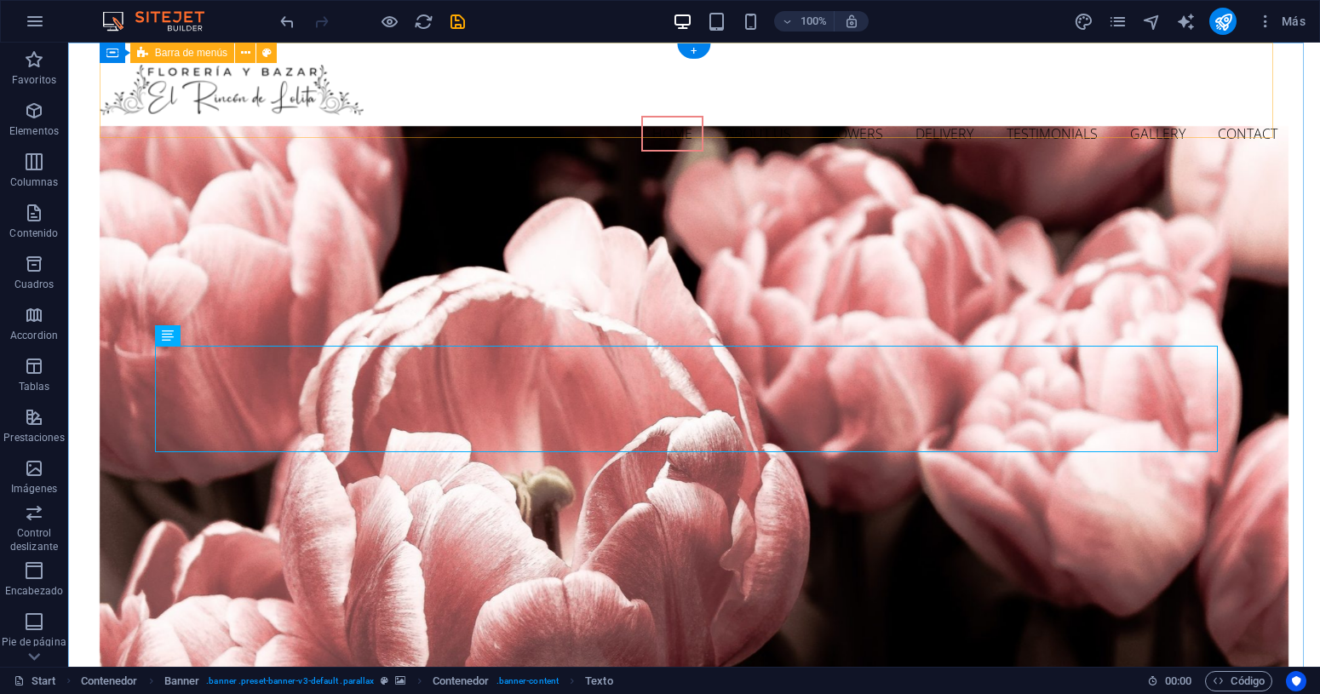
click at [830, 114] on div "Home About us Flowers Delivery Testimonials Gallery Contact Menu" at bounding box center [695, 108] width 1190 height 131
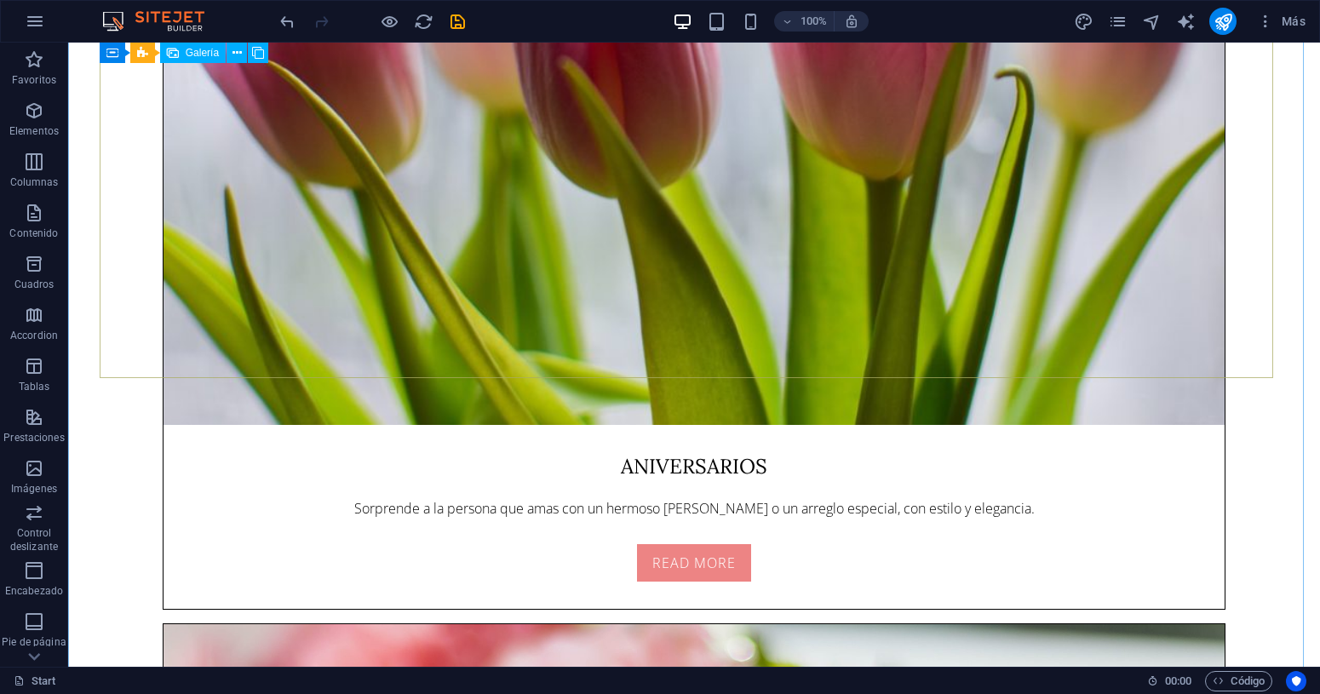
scroll to position [5539, 0]
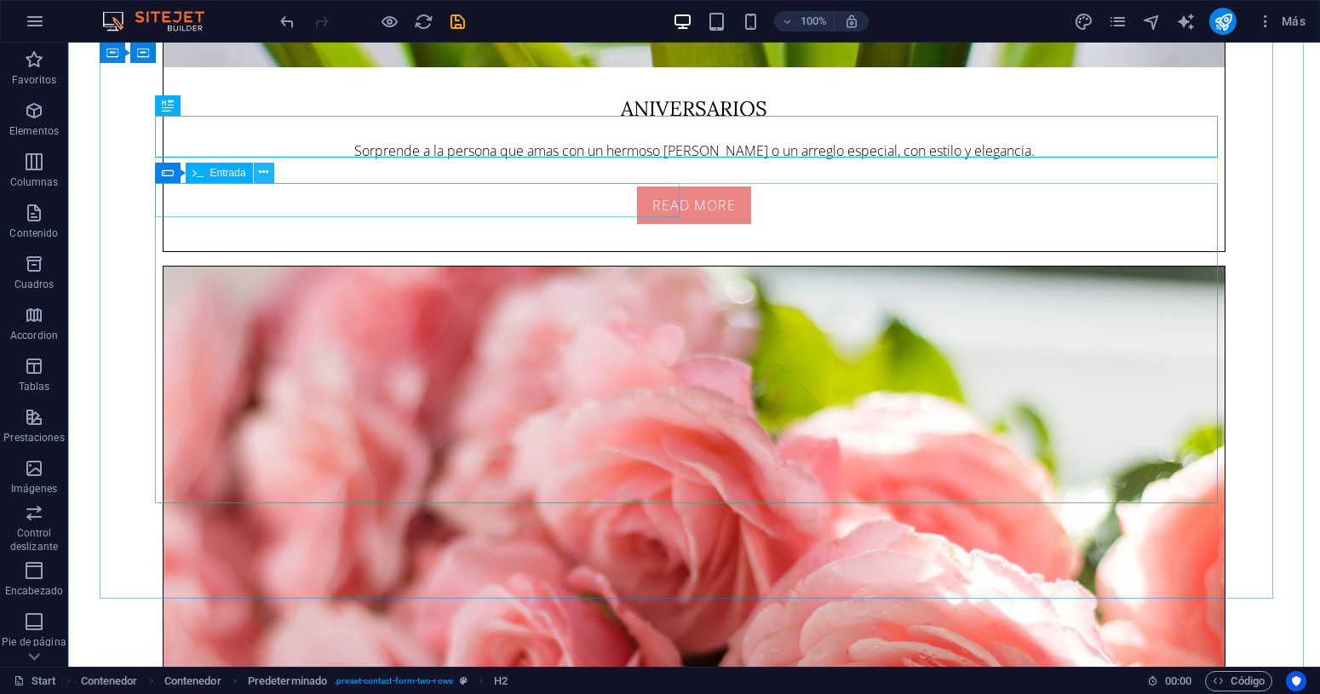
click at [263, 170] on icon at bounding box center [263, 173] width 9 height 18
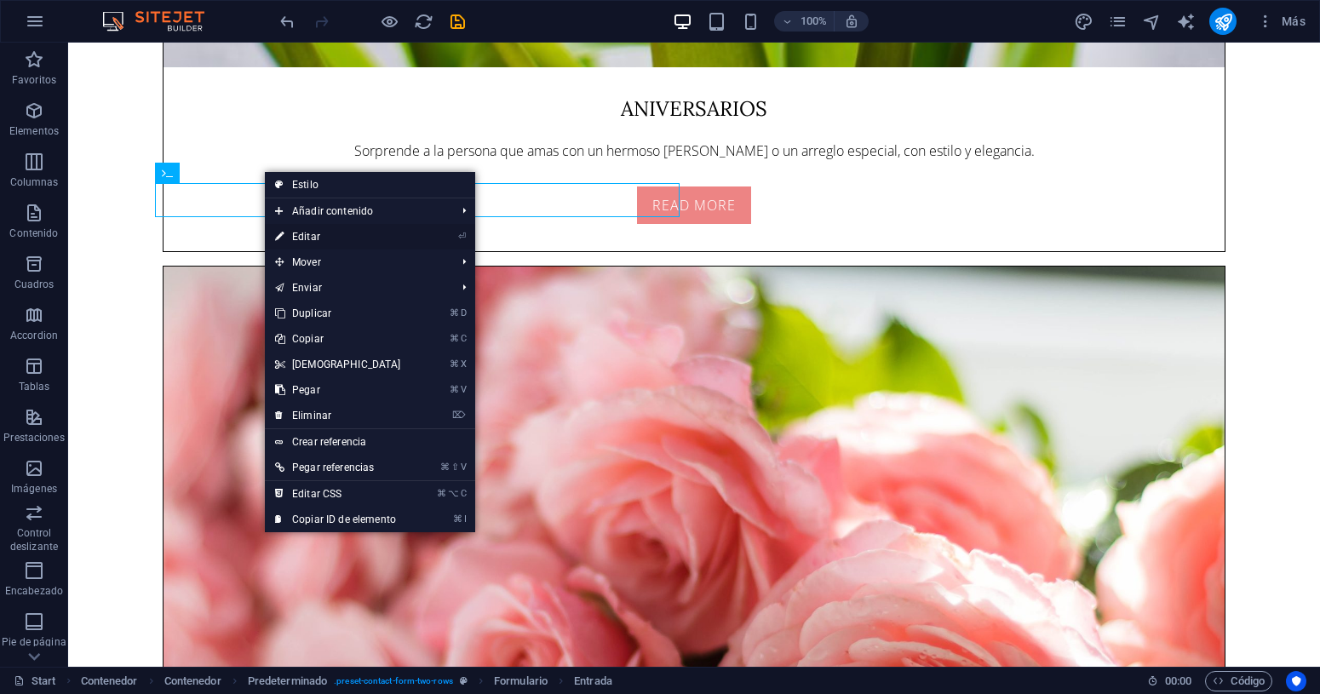
click at [295, 234] on link "⏎ Editar" at bounding box center [338, 237] width 146 height 26
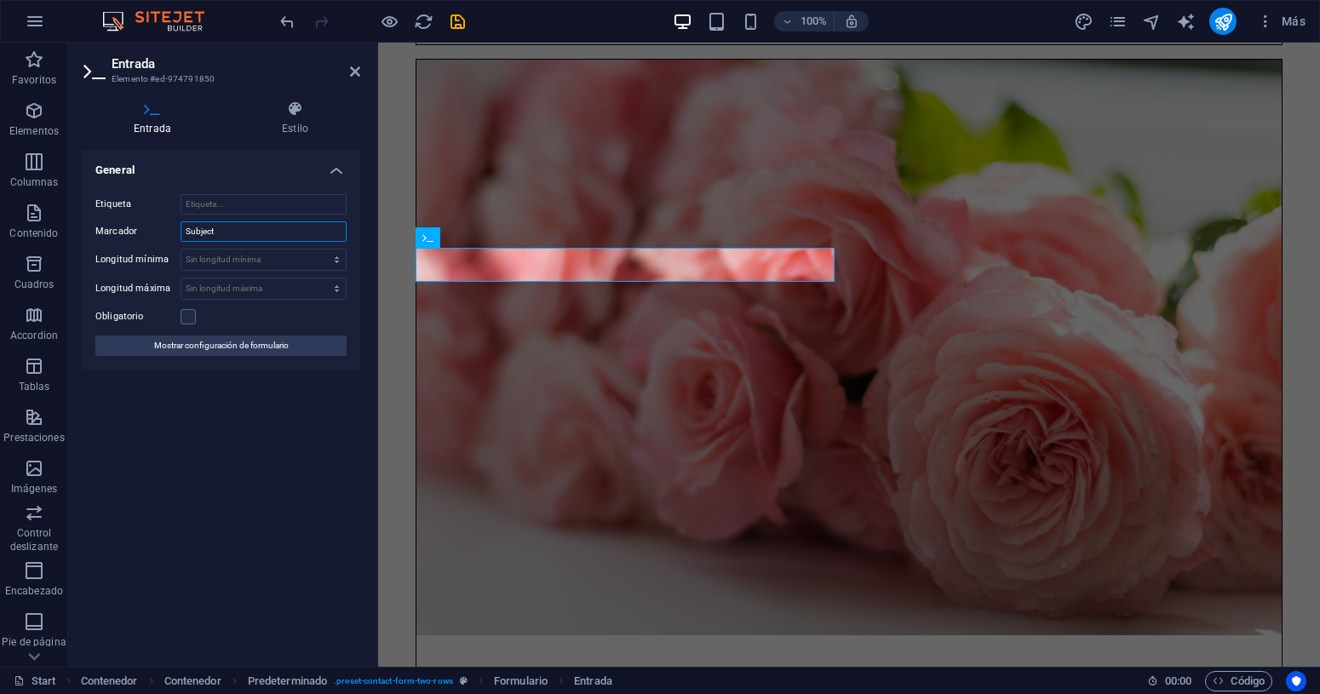
drag, startPoint x: 221, startPoint y: 230, endPoint x: 157, endPoint y: 227, distance: 64.8
click at [157, 227] on div "Marcador Subject" at bounding box center [220, 231] width 251 height 20
type input "Asunto"
click at [296, 453] on div "General Etiqueta Marcador Asunto Longitud mínima Sin longitud mínima carácteres…" at bounding box center [221, 401] width 279 height 503
click at [891, 239] on span "Entrada" at bounding box center [891, 238] width 36 height 10
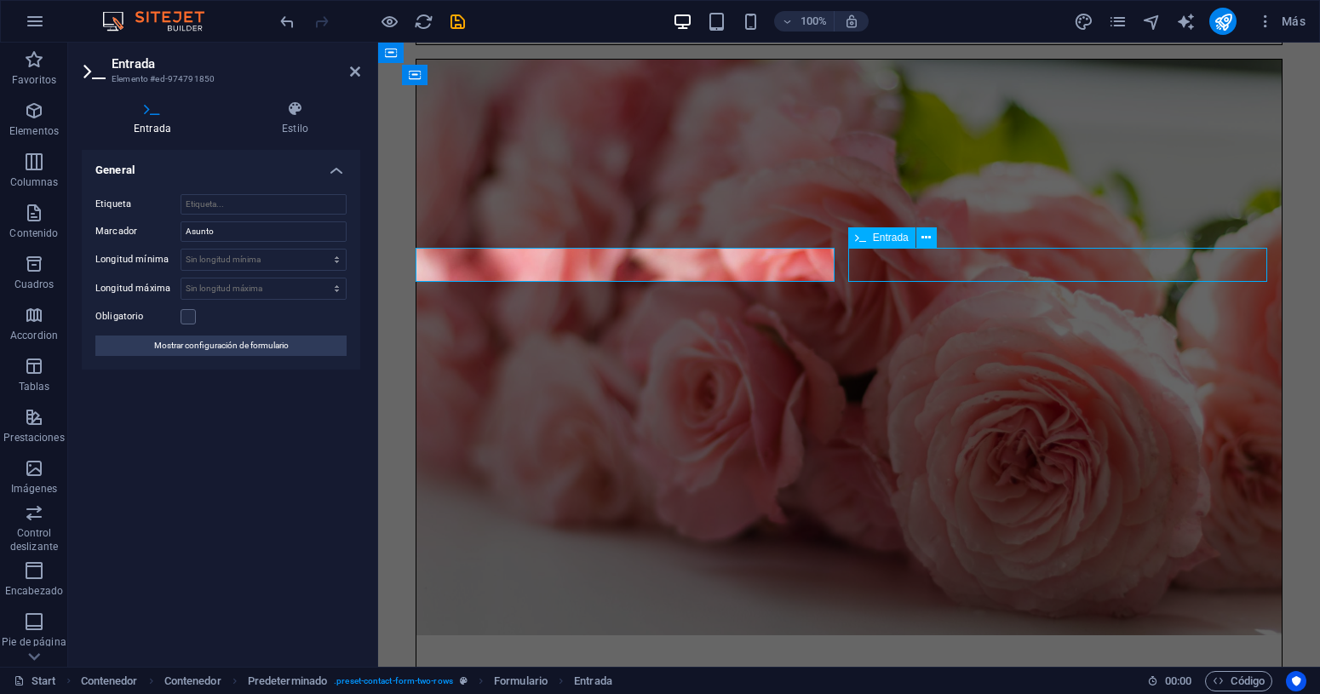
click at [891, 239] on span "Entrada" at bounding box center [891, 238] width 36 height 10
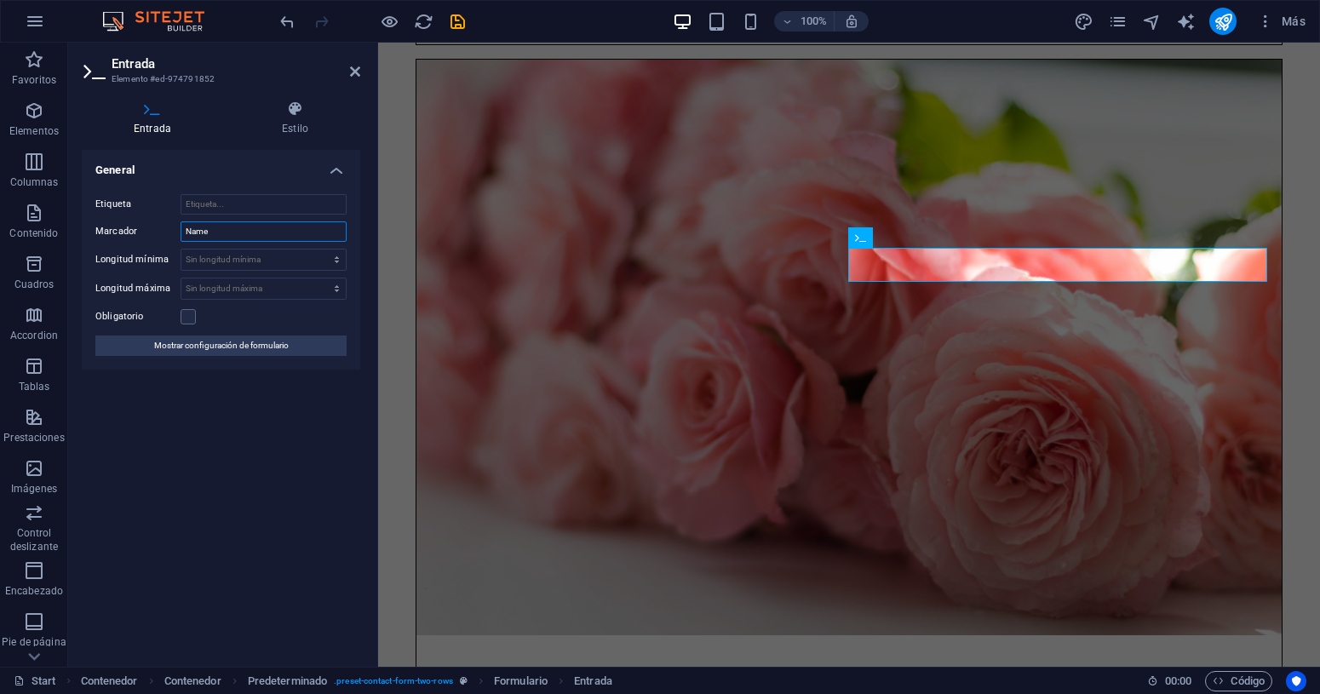
click at [219, 231] on input "Name" at bounding box center [264, 231] width 166 height 20
click at [217, 231] on input "Name" at bounding box center [264, 231] width 166 height 20
click at [462, 287] on span "Entrada" at bounding box center [458, 285] width 36 height 10
type input "Nombre"
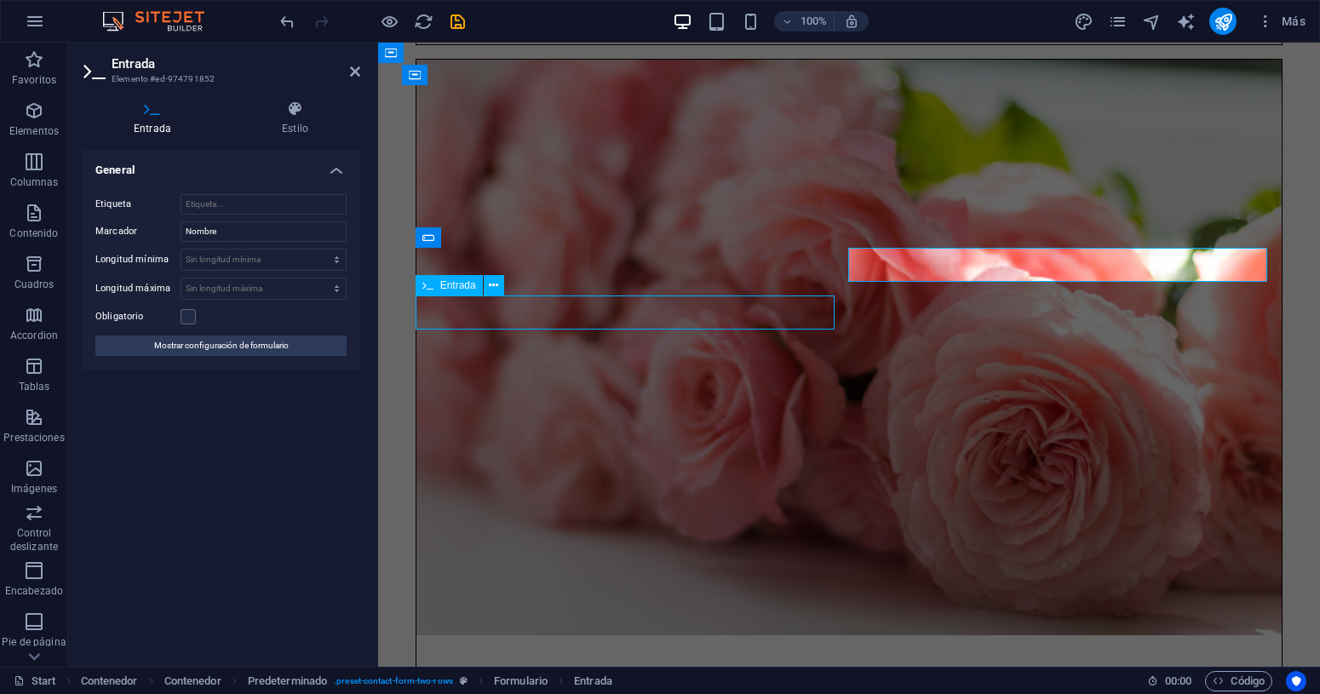
click at [462, 287] on span "Entrada" at bounding box center [458, 285] width 36 height 10
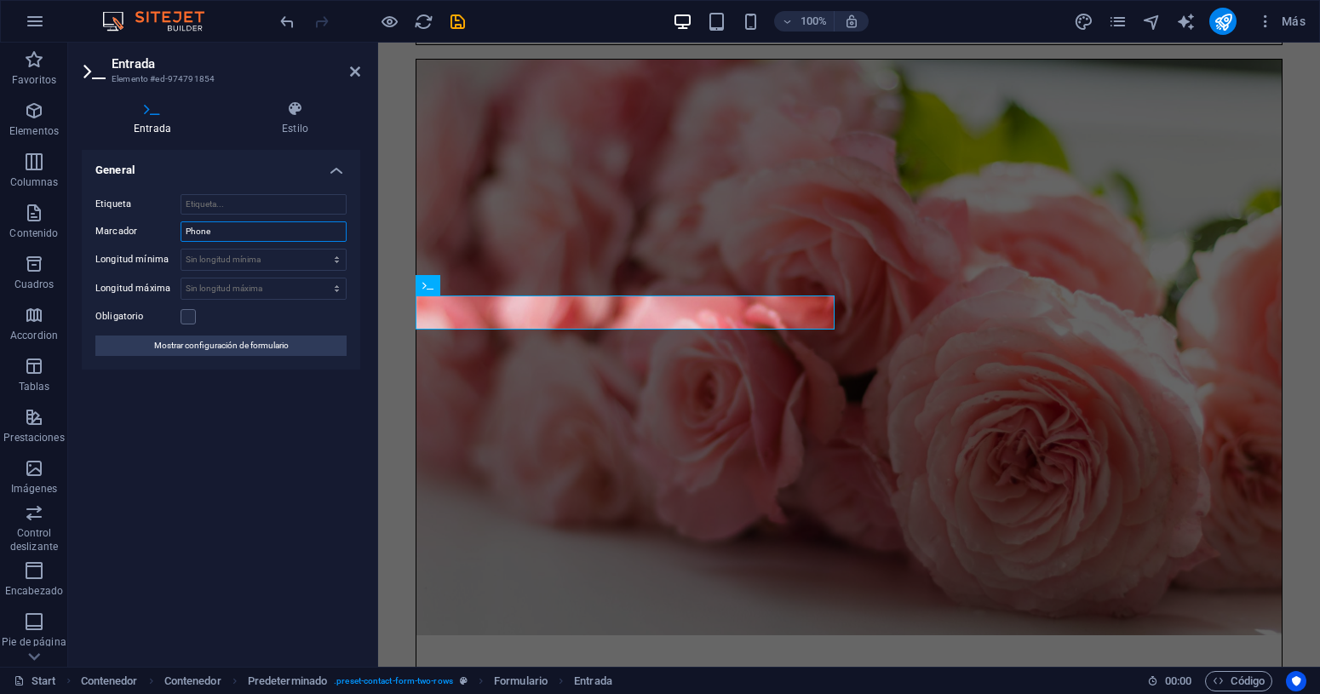
click at [221, 230] on input "Phone" at bounding box center [264, 231] width 166 height 20
type input "P"
type input "Fono"
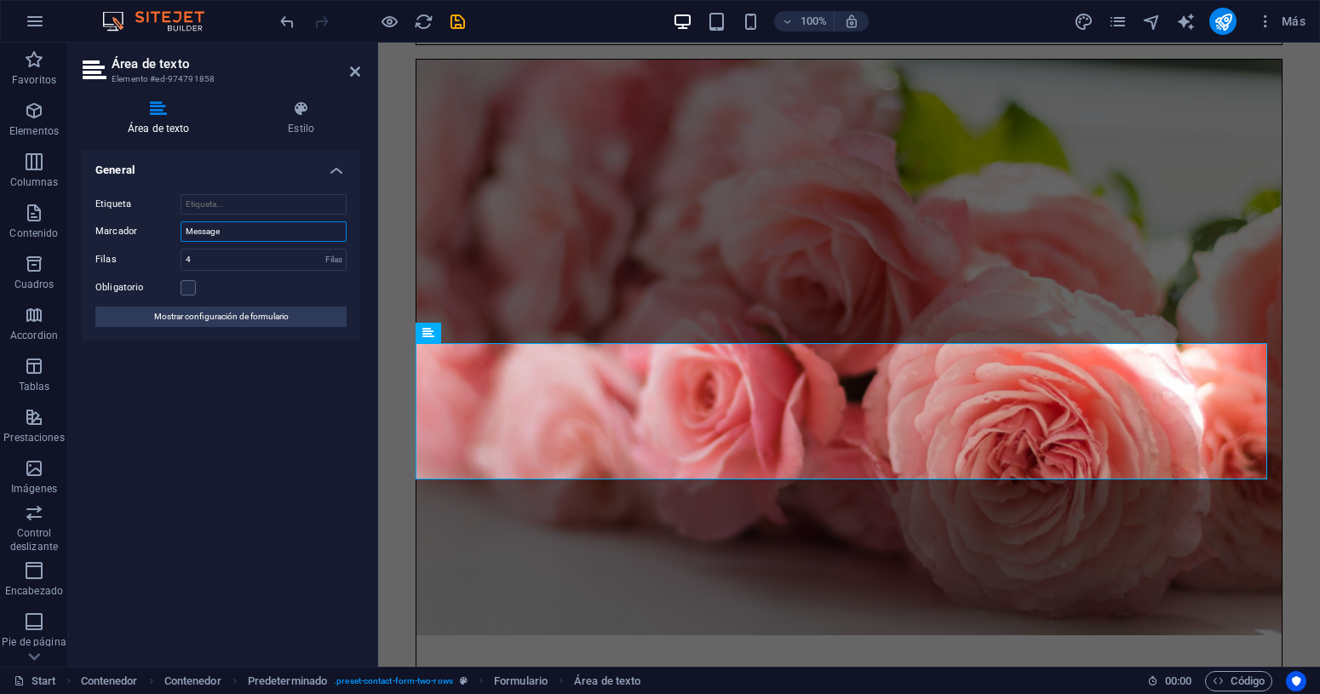
drag, startPoint x: 226, startPoint y: 233, endPoint x: 160, endPoint y: 233, distance: 65.6
click at [160, 233] on div "Marcador Message" at bounding box center [220, 231] width 251 height 20
type input "Mensaje"
click at [237, 399] on div "General Etiqueta Marcador Mensaje Filas 4 Filas Obligatorio Mostrar configuraci…" at bounding box center [221, 401] width 279 height 503
click at [358, 73] on icon at bounding box center [355, 72] width 10 height 14
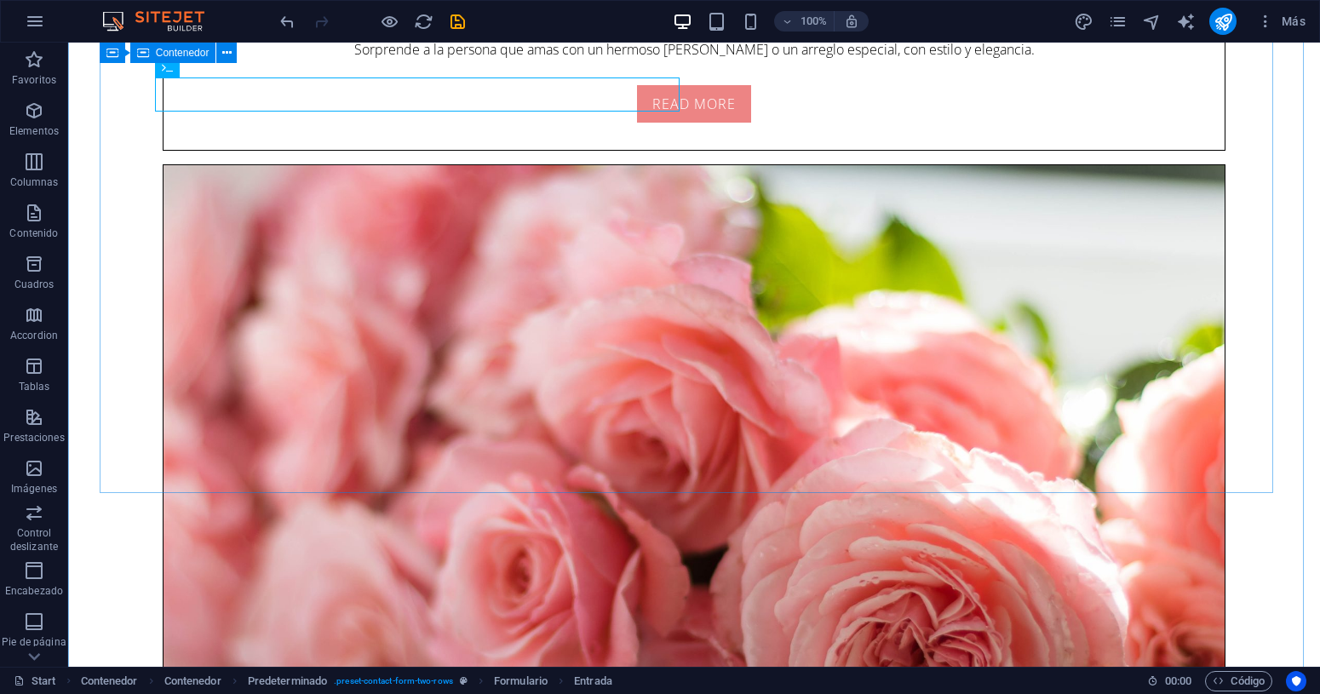
scroll to position [5644, 0]
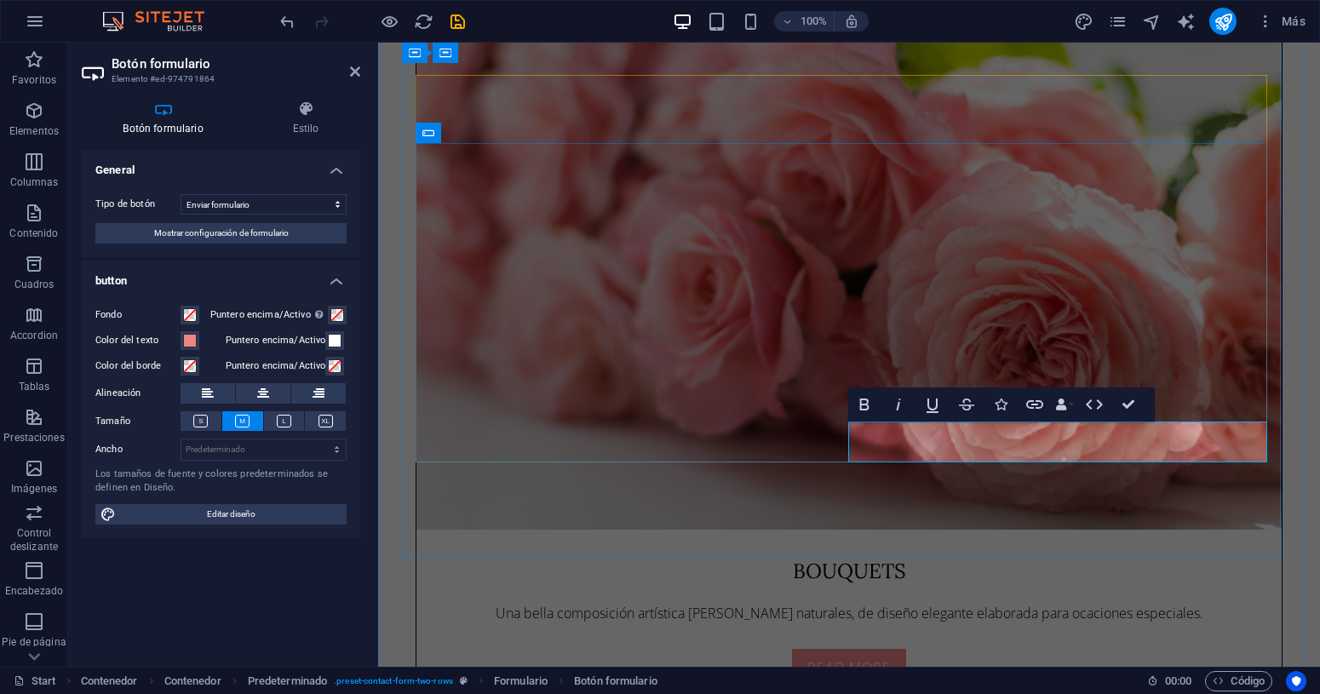
click at [231, 513] on span "Editar diseño" at bounding box center [231, 514] width 221 height 20
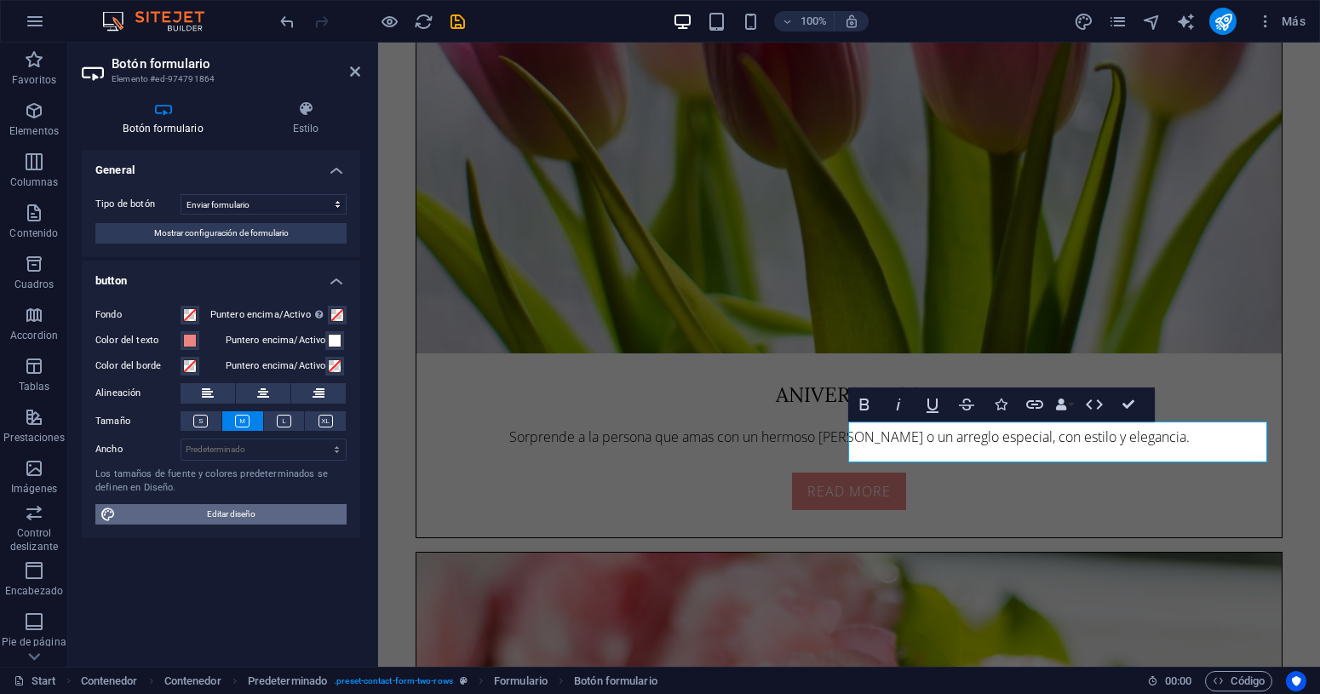
select select "px"
select select "300"
select select "px"
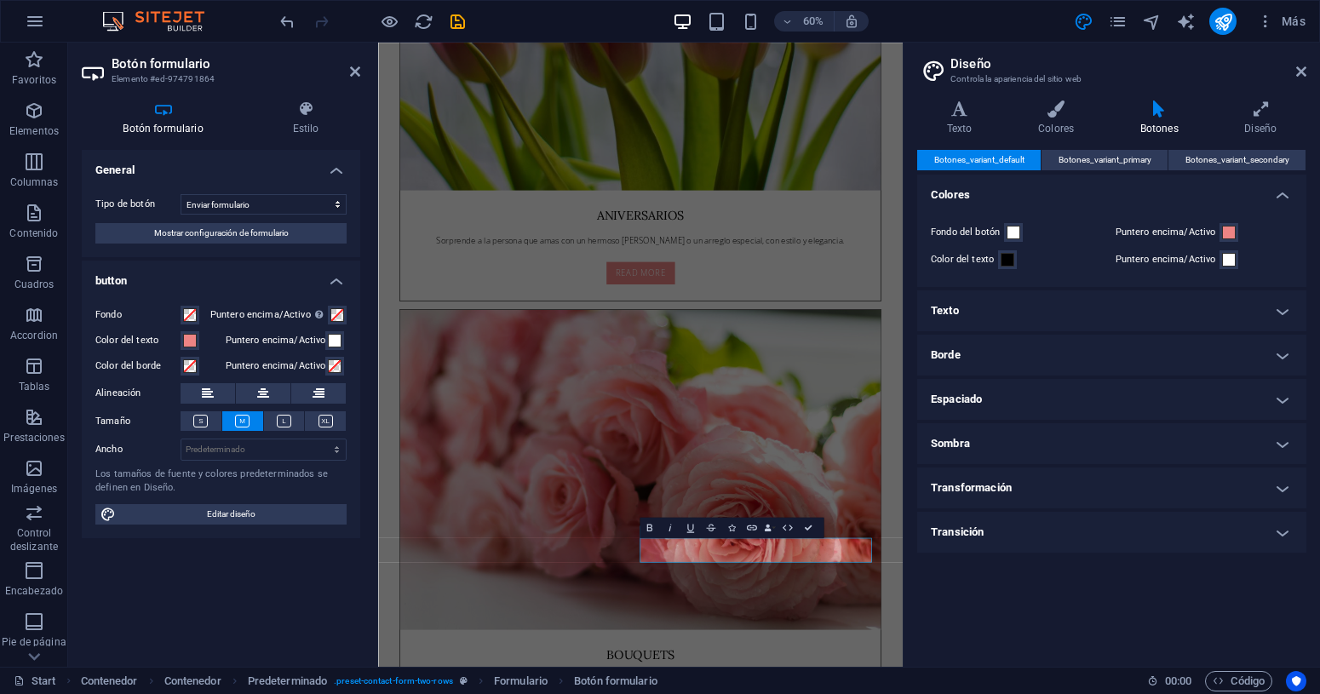
click at [1283, 313] on h4 "Texto" at bounding box center [1111, 310] width 389 height 41
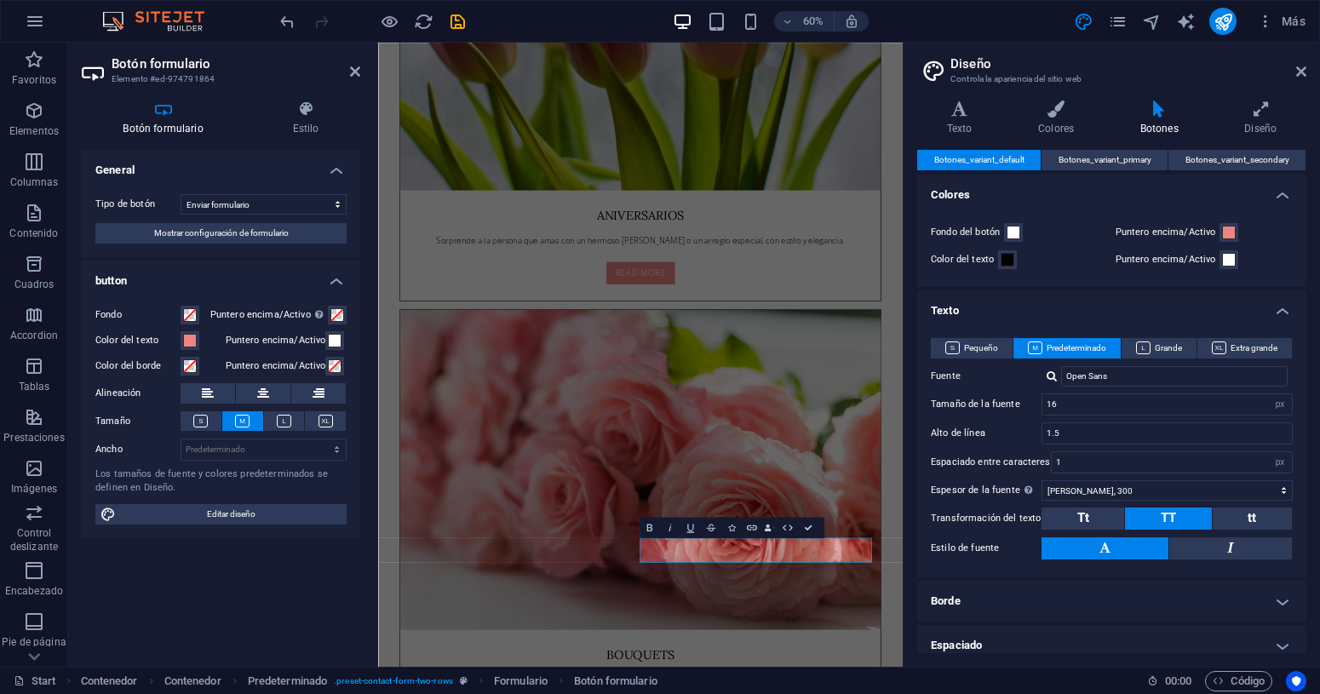
click at [1283, 313] on h4 "Texto" at bounding box center [1111, 305] width 389 height 31
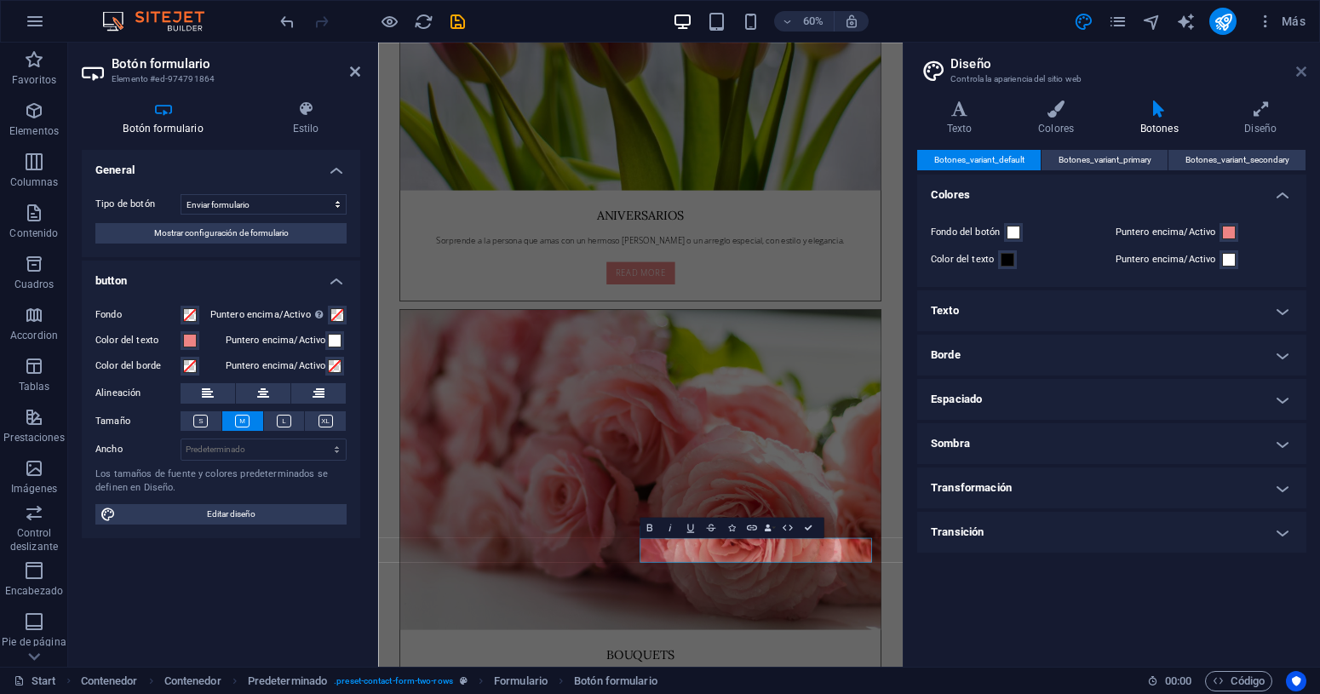
click at [1301, 67] on icon at bounding box center [1301, 72] width 10 height 14
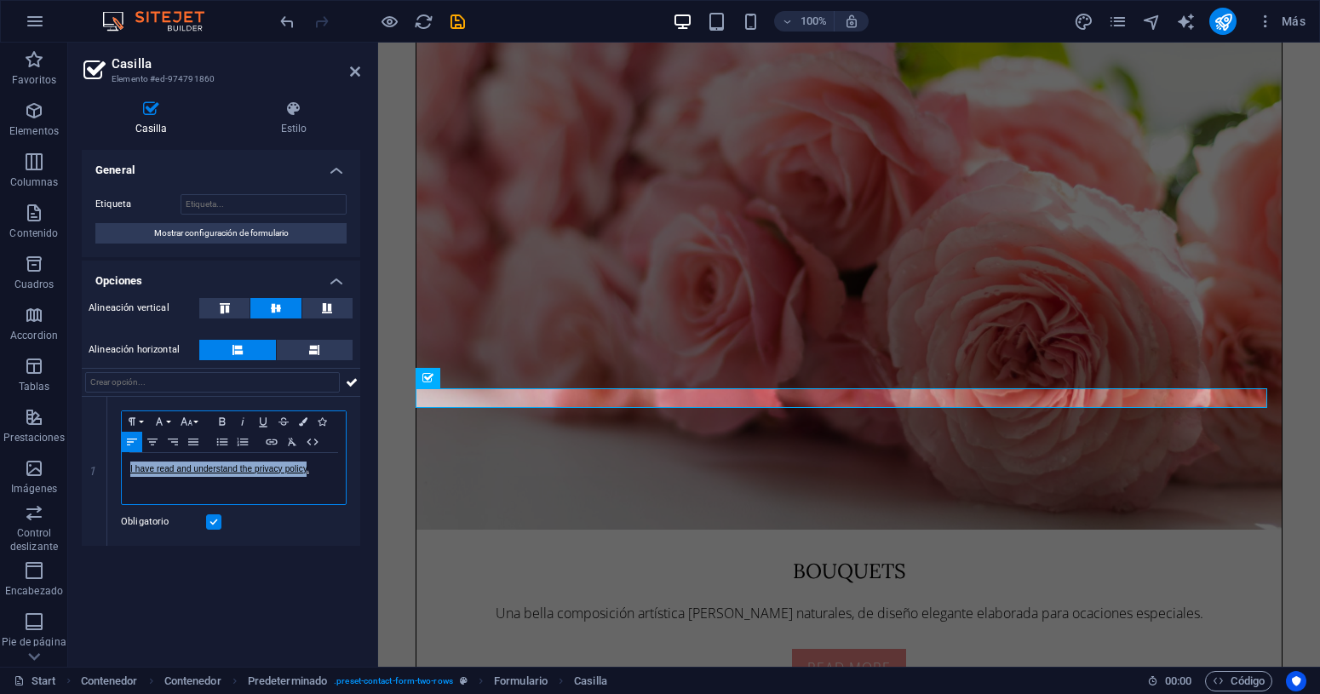
drag, startPoint x: 306, startPoint y: 466, endPoint x: 76, endPoint y: 431, distance: 232.6
click at [76, 431] on div "Casilla Estilo General Etiqueta Mostrar configuración de formulario Opciones Al…" at bounding box center [221, 377] width 306 height 580
click at [276, 577] on div "General Etiqueta Mostrar configuración de formulario Opciones Alineación vertic…" at bounding box center [221, 401] width 279 height 503
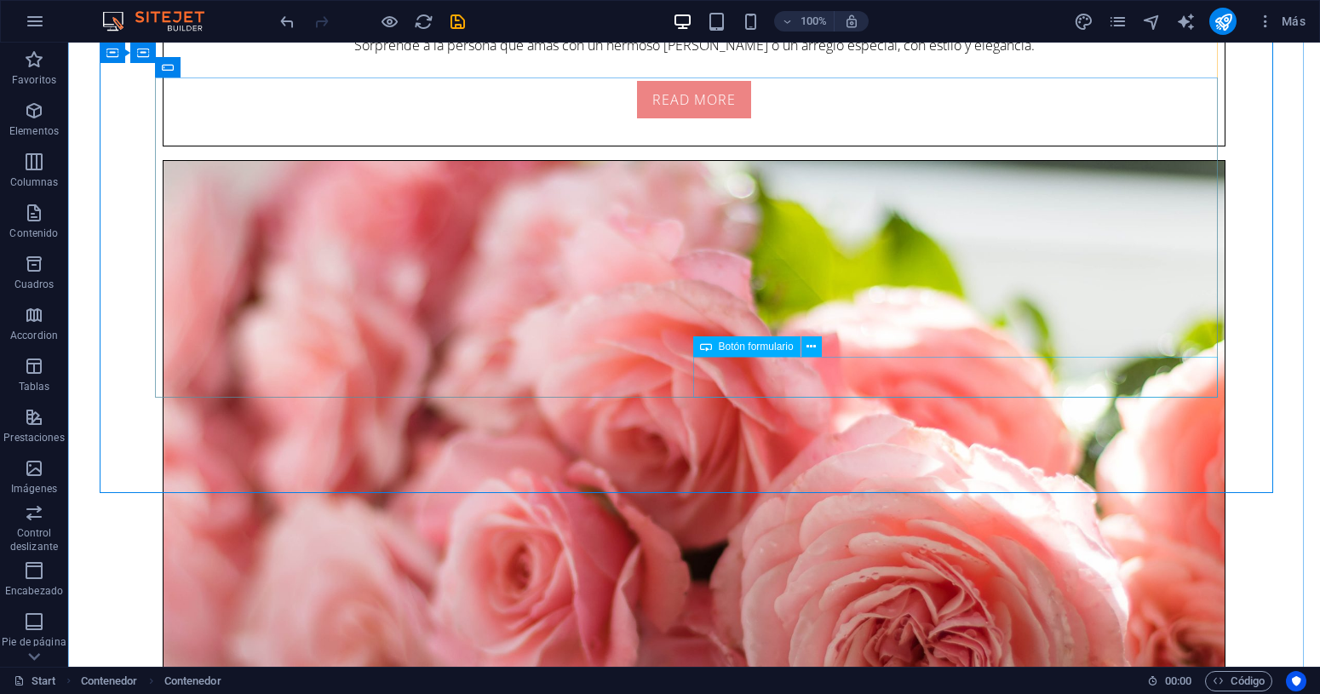
click at [808, 344] on icon at bounding box center [811, 347] width 9 height 18
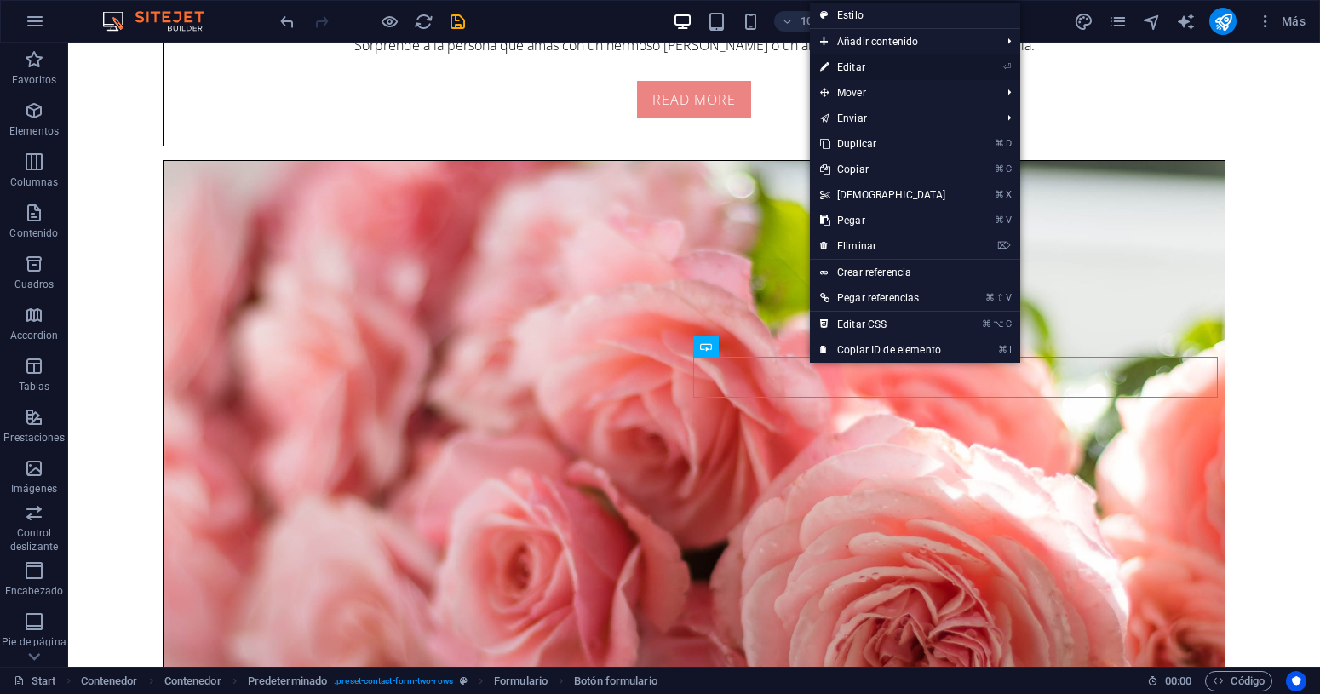
click at [855, 67] on link "⏎ Editar" at bounding box center [883, 68] width 146 height 26
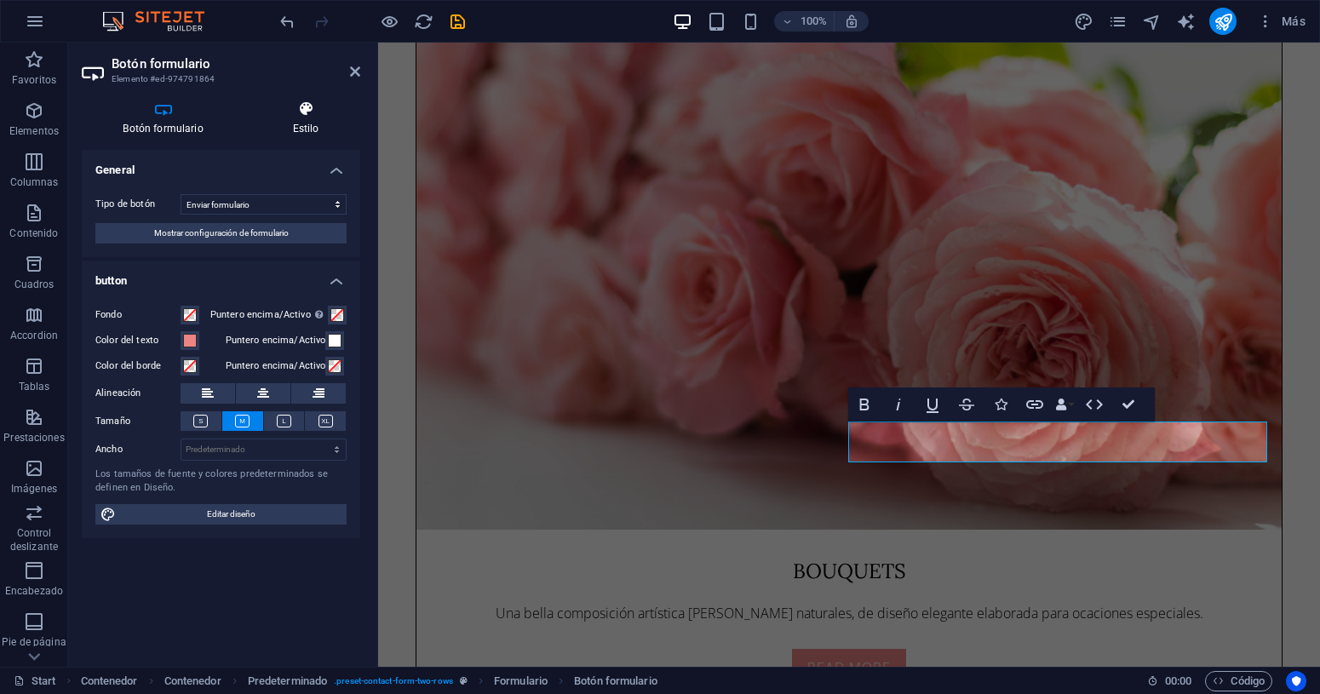
click at [307, 127] on h4 "Estilo" at bounding box center [305, 119] width 109 height 36
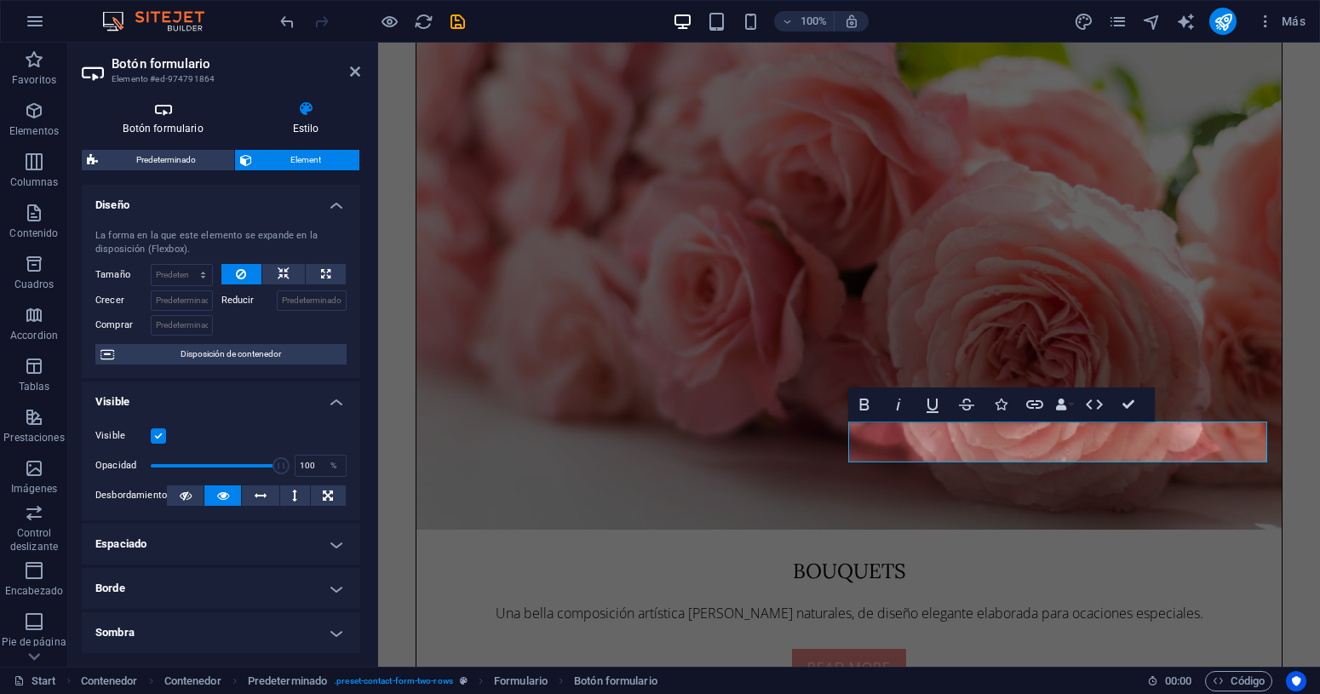
click at [159, 125] on h4 "Botón formulario" at bounding box center [166, 119] width 169 height 36
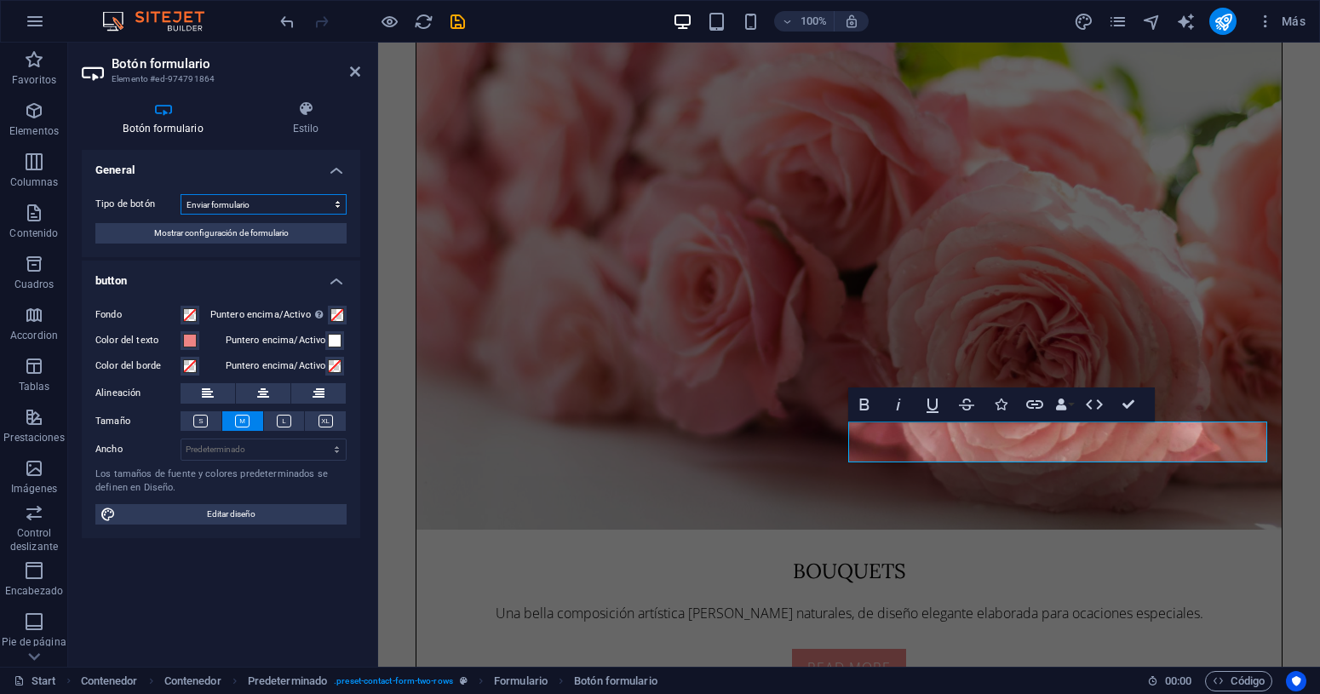
click at [214, 209] on select "Enviar formulario Restablecer formulario Ninguna acción" at bounding box center [264, 204] width 166 height 20
click at [181, 194] on select "Enviar formulario Restablecer formulario Ninguna acción" at bounding box center [264, 204] width 166 height 20
click at [232, 232] on span "Mostrar configuración de formulario" at bounding box center [221, 233] width 135 height 20
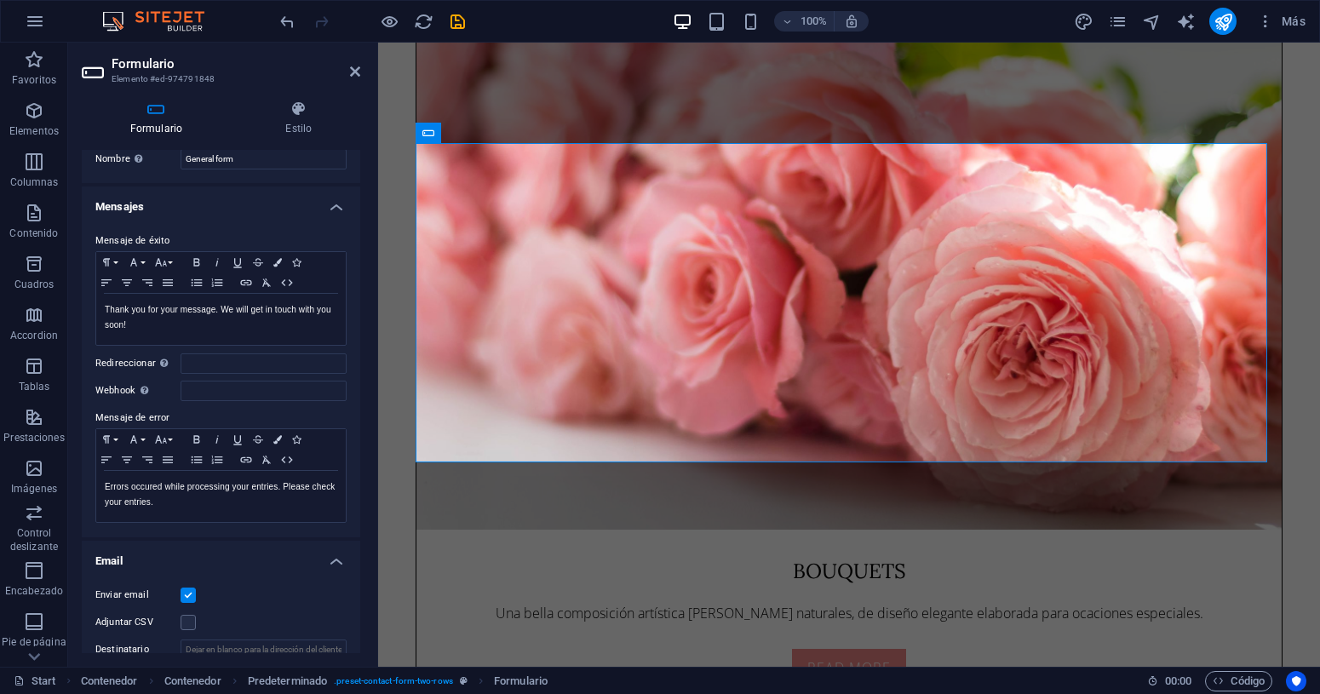
scroll to position [0, 0]
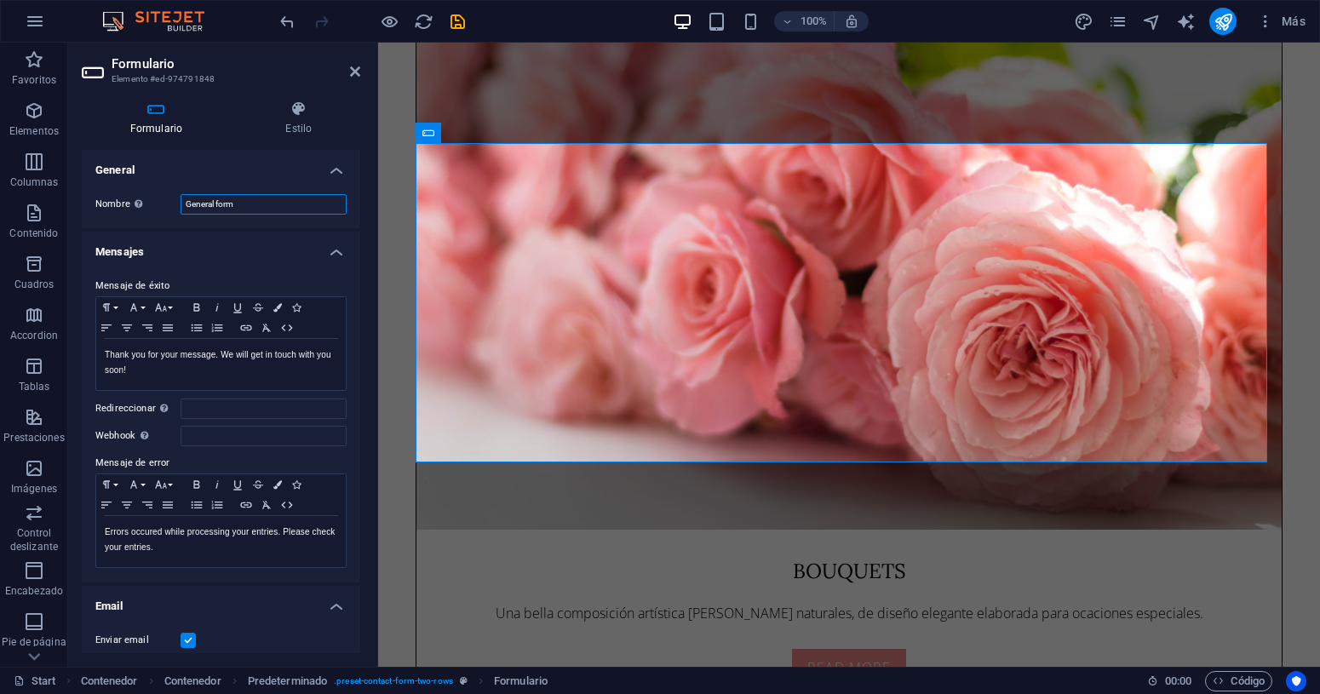
drag, startPoint x: 246, startPoint y: 203, endPoint x: 177, endPoint y: 193, distance: 69.6
click at [177, 194] on div "Nombre Define un nombre para el formulario. General form" at bounding box center [220, 204] width 251 height 20
type input "Formulario de contacto"
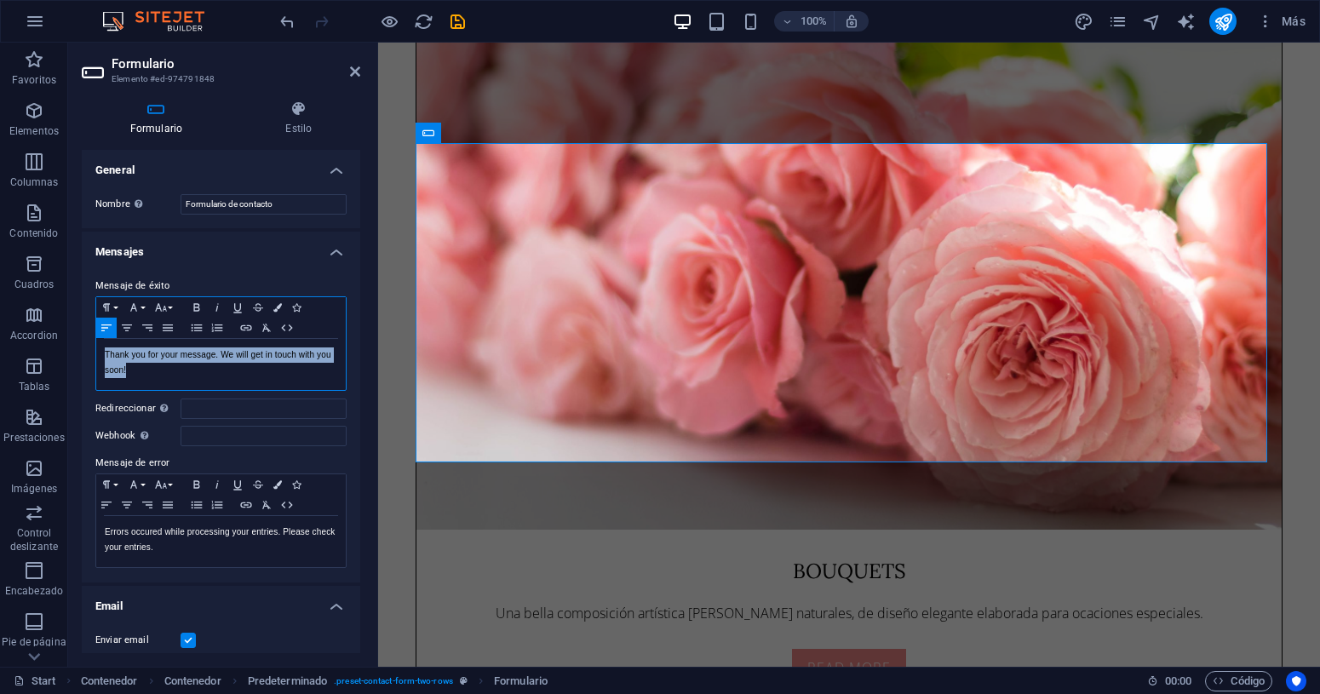
drag, startPoint x: 130, startPoint y: 370, endPoint x: 99, endPoint y: 345, distance: 40.0
click at [99, 345] on div "Thank you for your message. We will get in touch with you soon!" at bounding box center [221, 364] width 250 height 51
copy p "Thank you for your message. We will get in touch with you soon!"
click at [146, 369] on p "Thank you for your message. We will get in touch with you soon!" at bounding box center [221, 362] width 233 height 31
drag, startPoint x: 146, startPoint y: 369, endPoint x: 83, endPoint y: 354, distance: 63.8
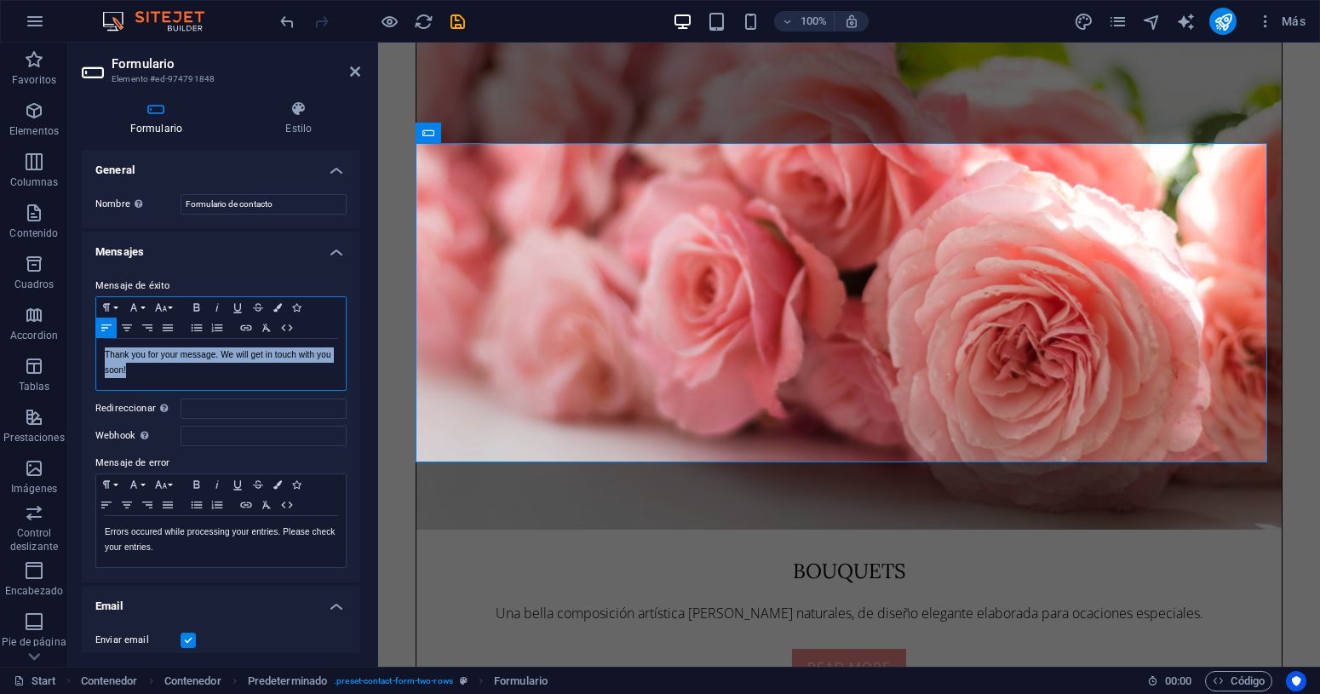
click at [83, 354] on div "Mensaje de éxito Paragraph Format Normal Heading 1 Heading 2 Heading 3 Heading …" at bounding box center [221, 422] width 279 height 320
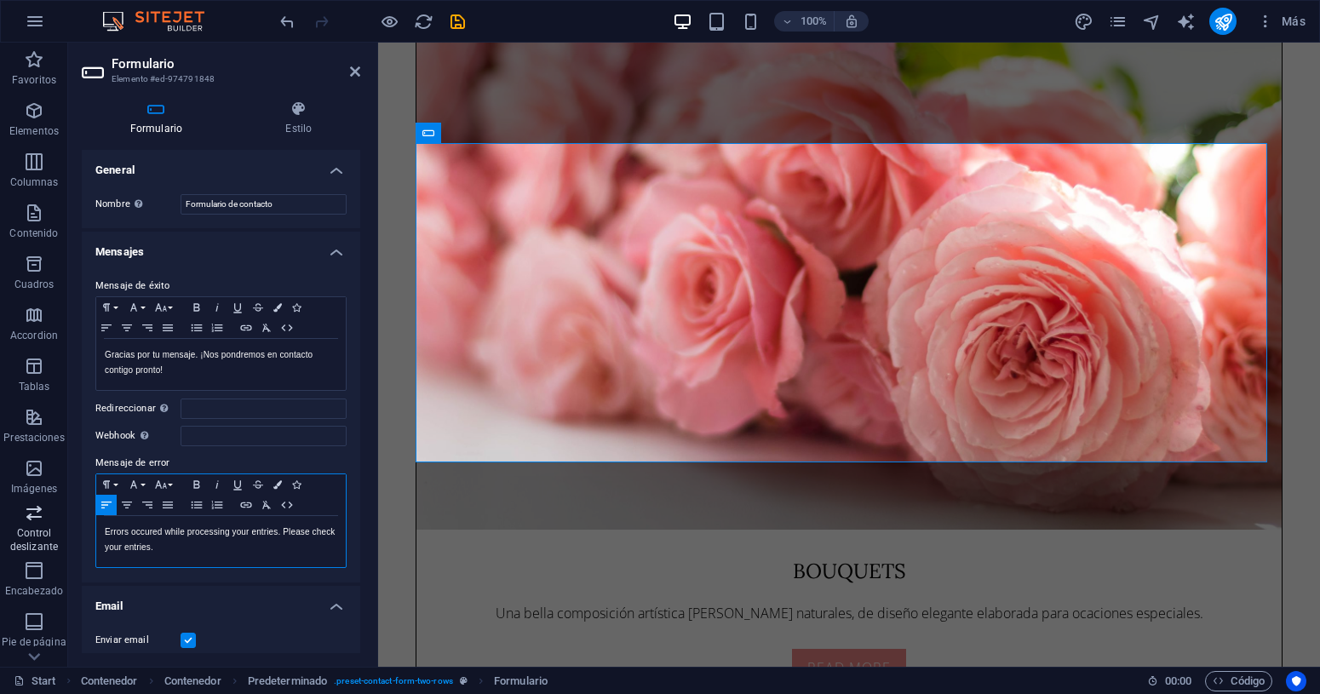
drag, startPoint x: 210, startPoint y: 549, endPoint x: 56, endPoint y: 531, distance: 154.3
click at [56, 531] on section "Favoritos Elementos Columnas Contenido Cuadros Accordion Tablas Prestaciones Im…" at bounding box center [660, 355] width 1320 height 624
copy p "Errors occured while processing your entries. Please check your entries."
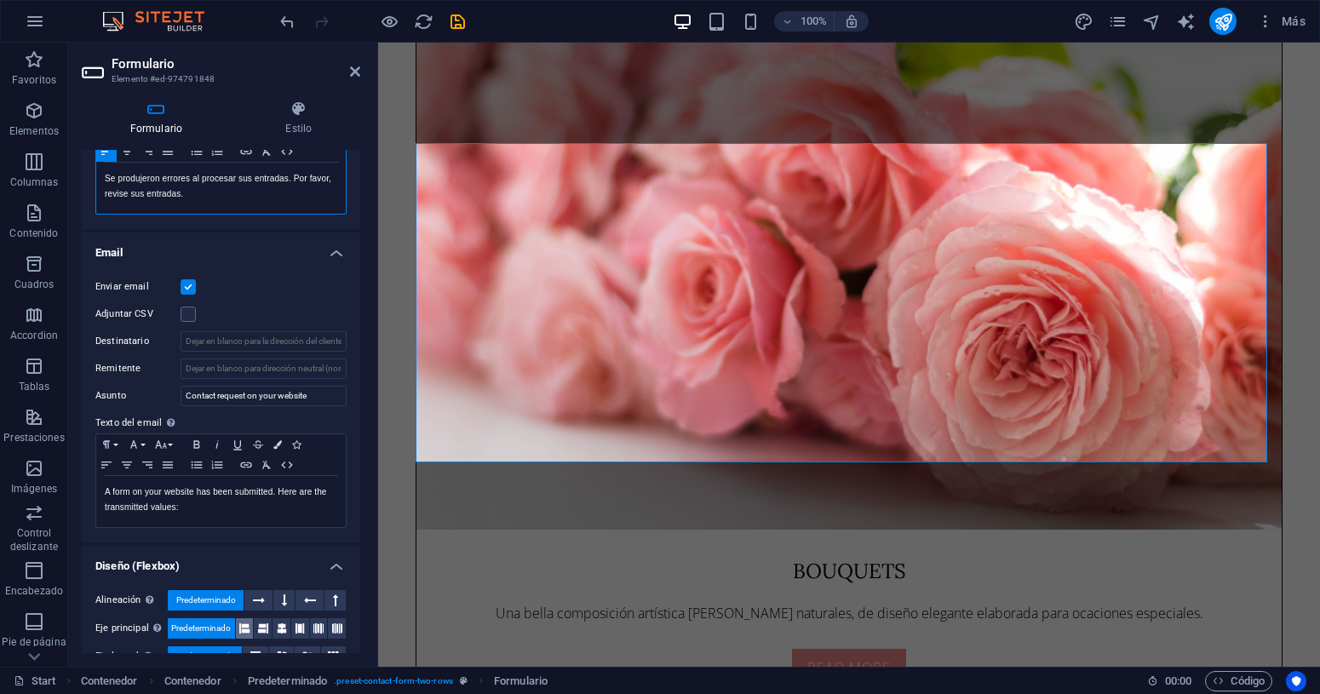
scroll to position [437, 0]
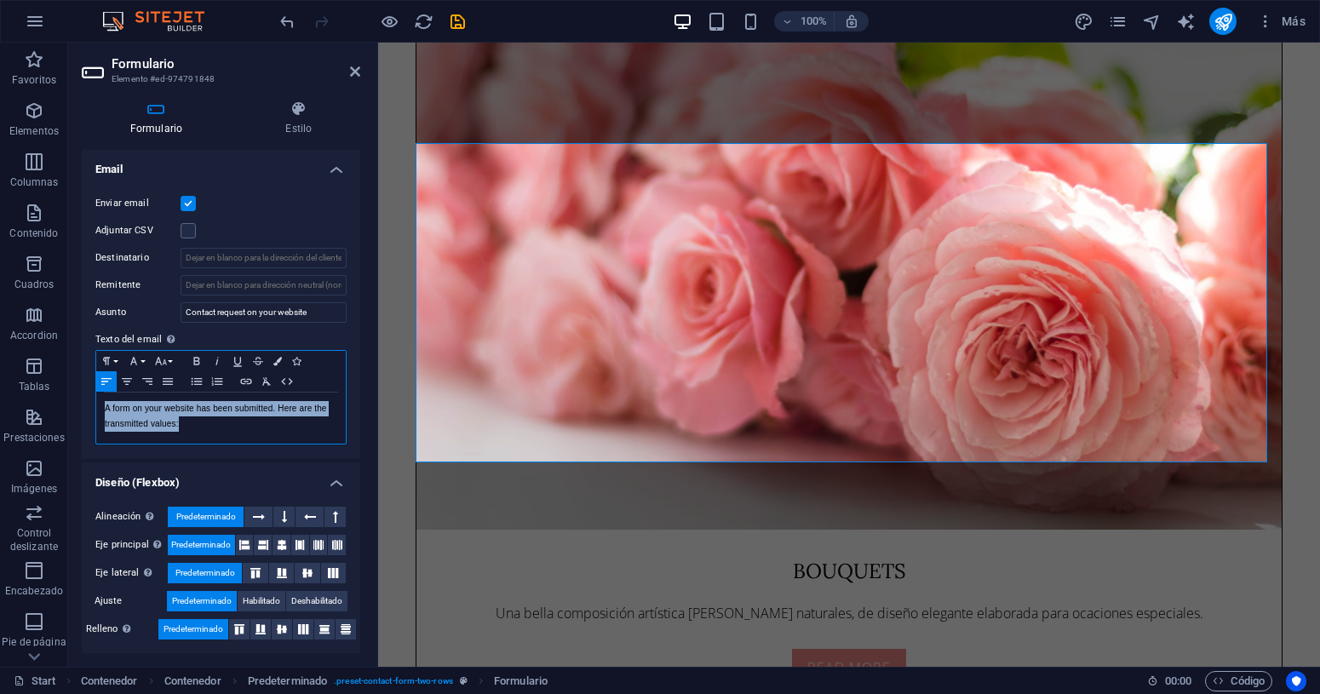
drag, startPoint x: 200, startPoint y: 421, endPoint x: 100, endPoint y: 403, distance: 102.1
click at [100, 403] on div "A form on your website has been submitted. Here are the transmitted values:" at bounding box center [221, 418] width 250 height 51
click at [199, 432] on div "A form on your website has been submitted. Here are the transmitted values:" at bounding box center [221, 418] width 250 height 51
drag, startPoint x: 204, startPoint y: 427, endPoint x: 104, endPoint y: 414, distance: 100.5
click at [105, 414] on p "A form on your website has been submitted. Here are the transmitted values:" at bounding box center [221, 416] width 233 height 31
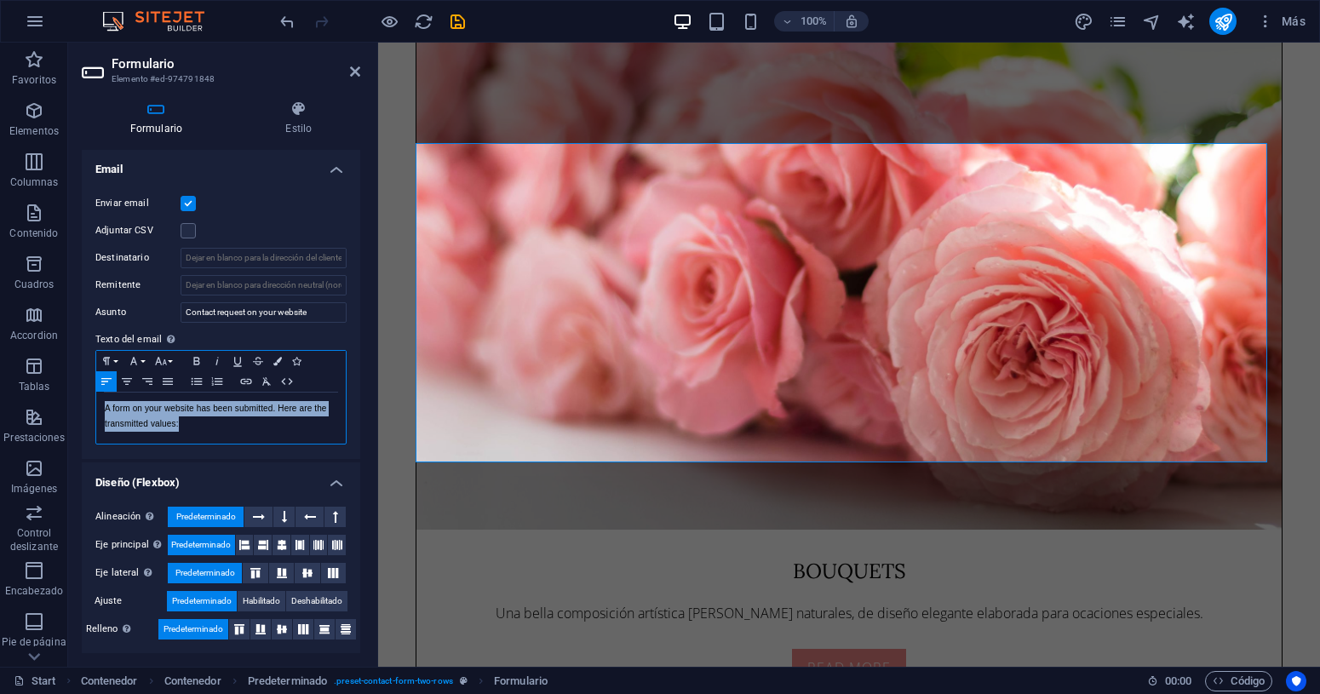
copy p "A form on your website has been submitted. Here are the transmitted values:"
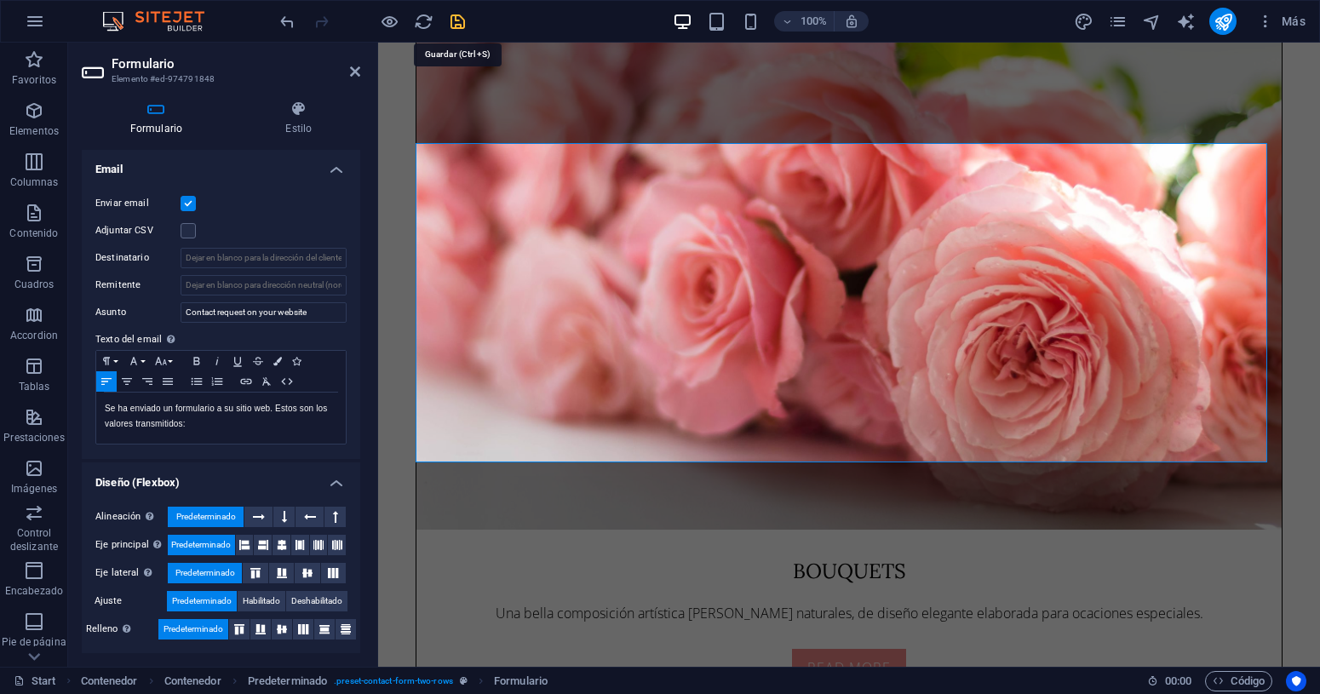
click at [462, 21] on icon "save" at bounding box center [458, 22] width 20 height 20
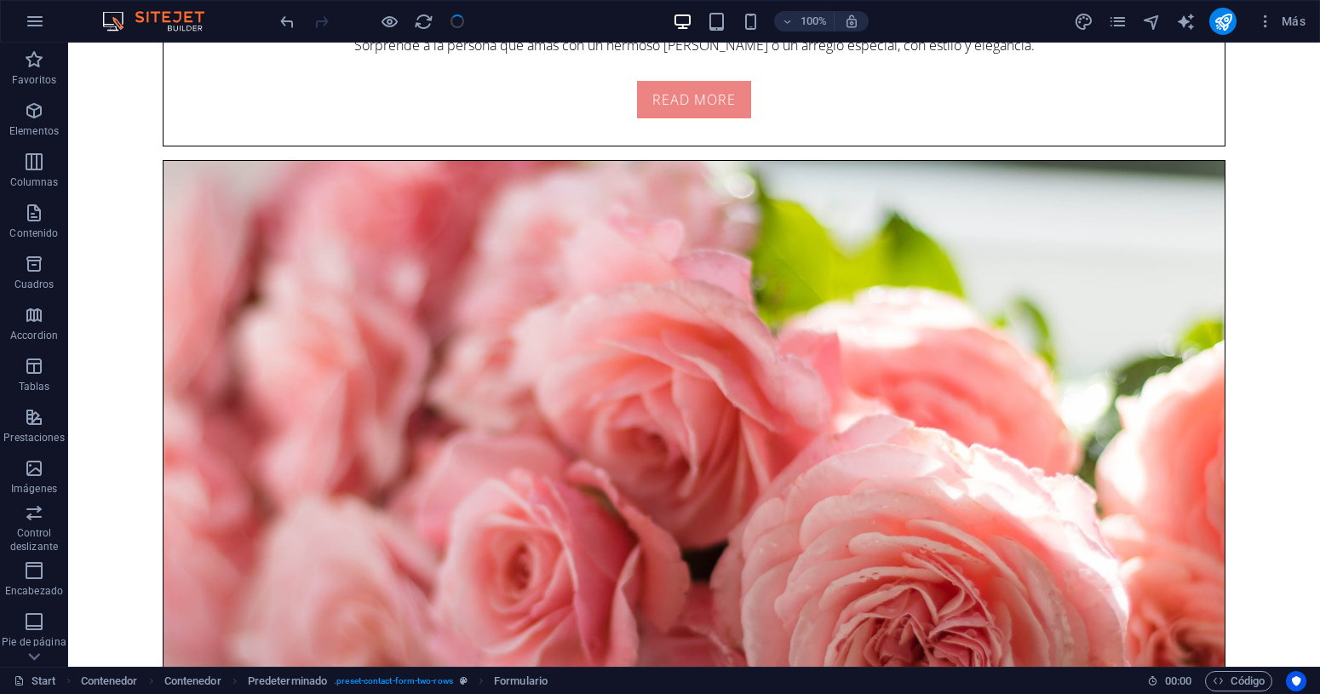
checkbox input "false"
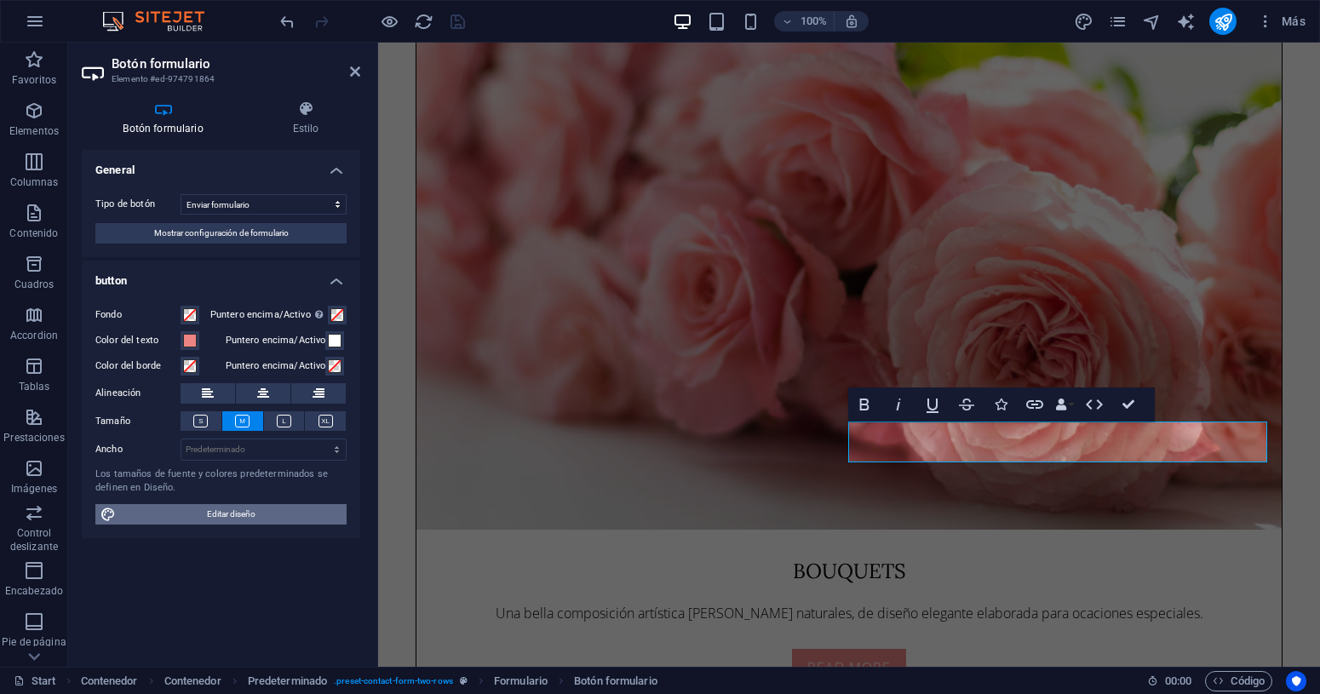
click at [291, 514] on span "Editar diseño" at bounding box center [231, 514] width 221 height 20
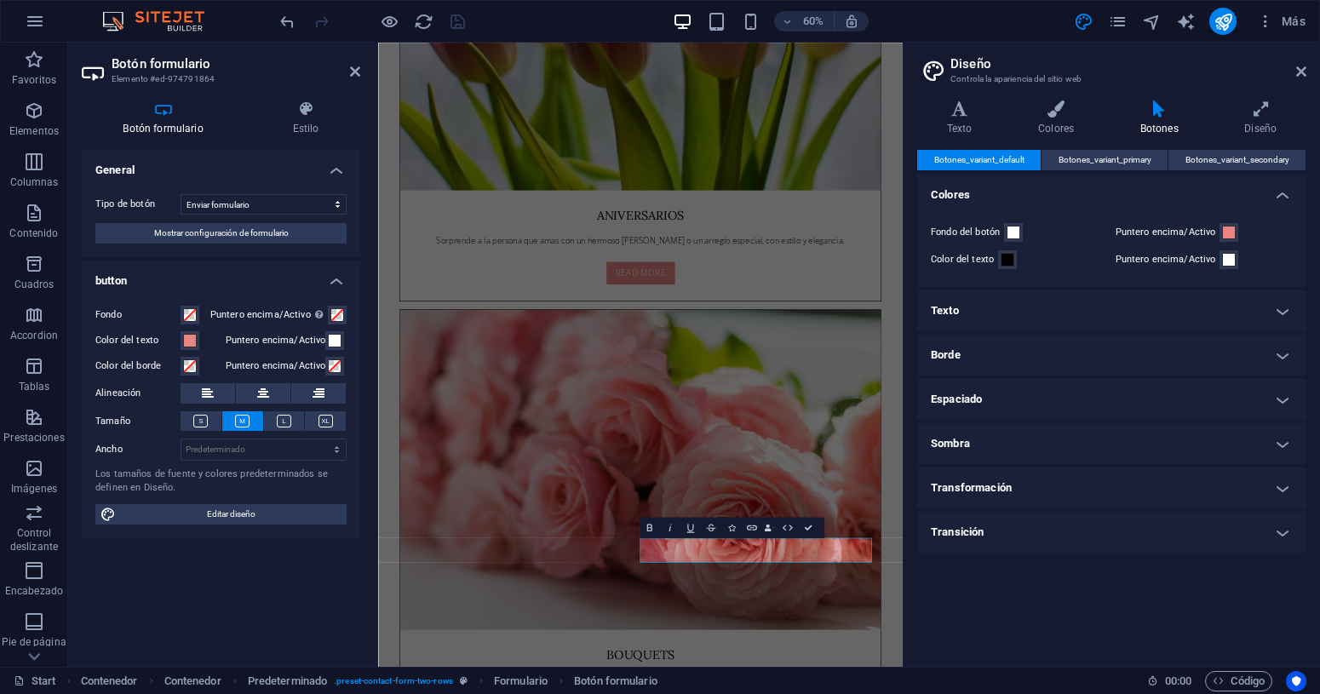
click at [1279, 307] on h4 "Texto" at bounding box center [1111, 310] width 389 height 41
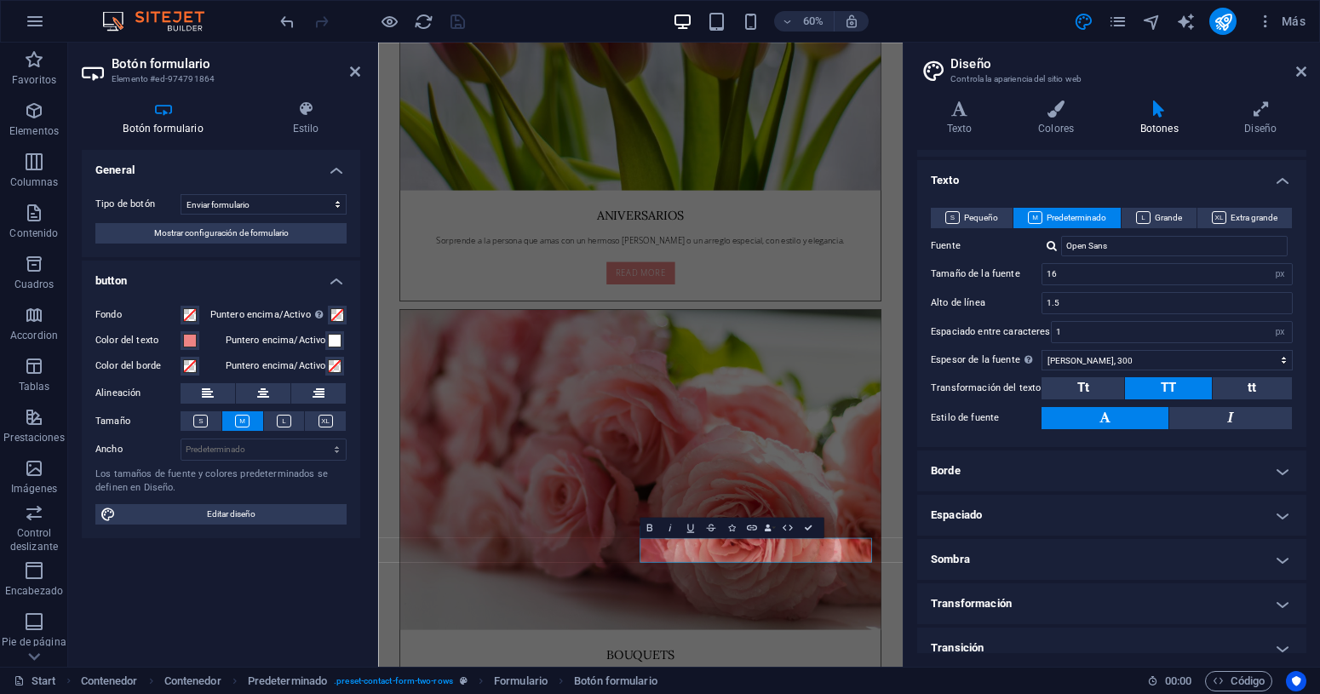
scroll to position [145, 0]
